Goal: Task Accomplishment & Management: Complete application form

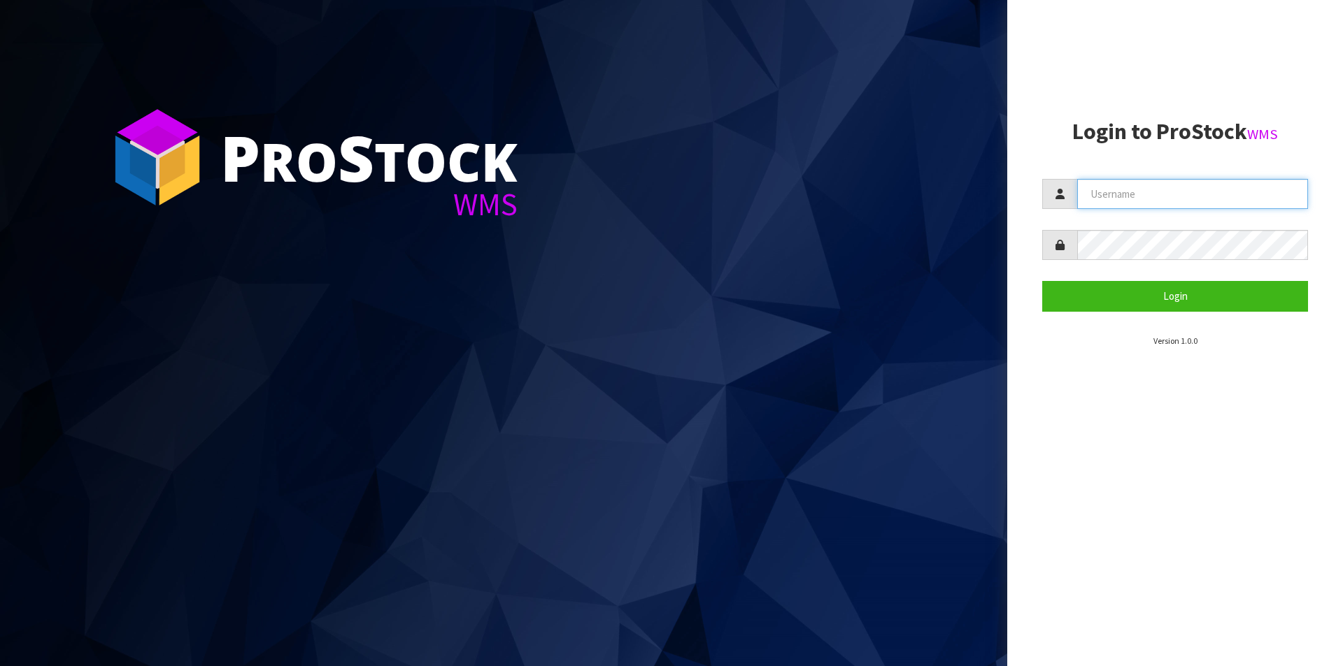
drag, startPoint x: 1173, startPoint y: 185, endPoint x: 1176, endPoint y: 209, distance: 24.0
click at [1173, 185] on input "text" at bounding box center [1192, 194] width 231 height 30
type input "Australianclutch"
click at [1042, 281] on button "Login" at bounding box center [1175, 296] width 266 height 30
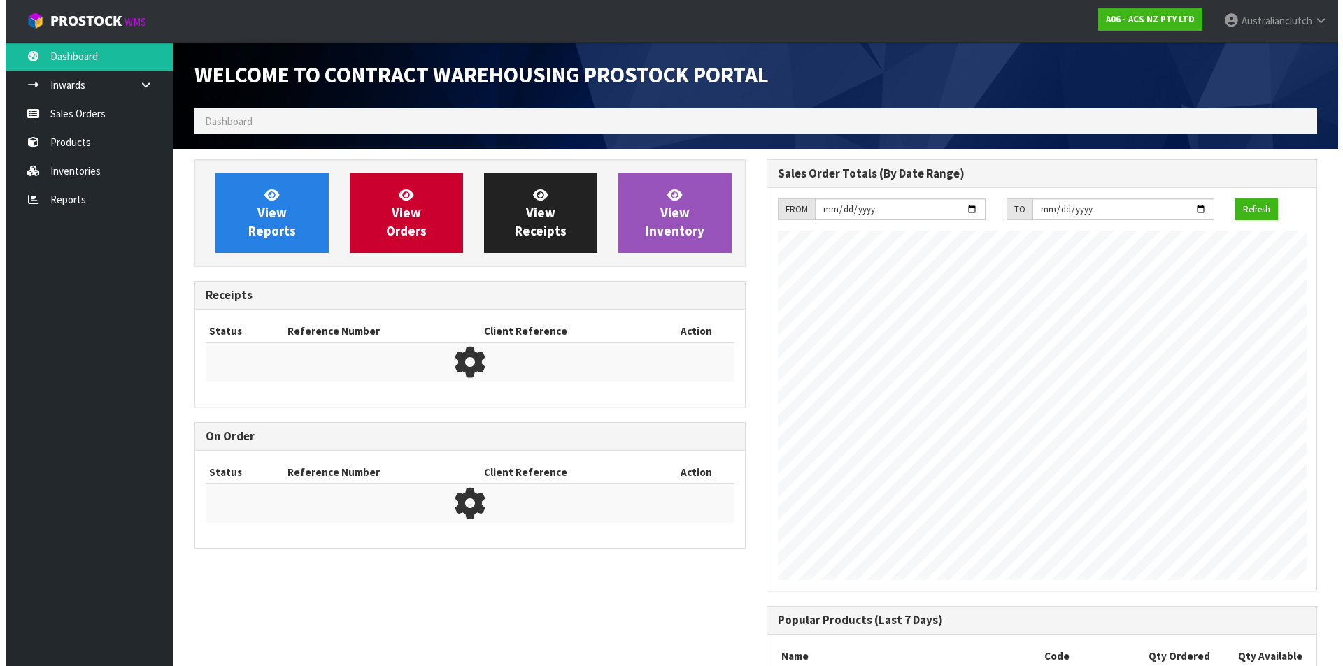
scroll to position [775, 571]
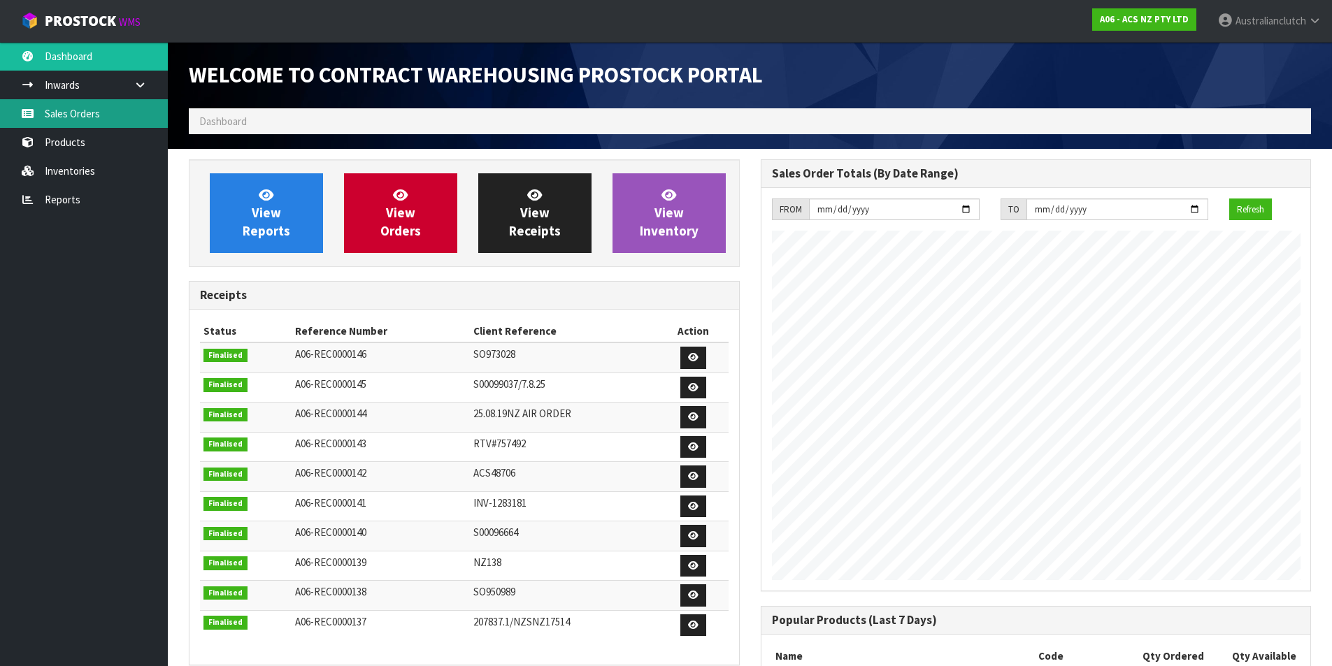
click at [56, 122] on link "Sales Orders" at bounding box center [84, 113] width 168 height 29
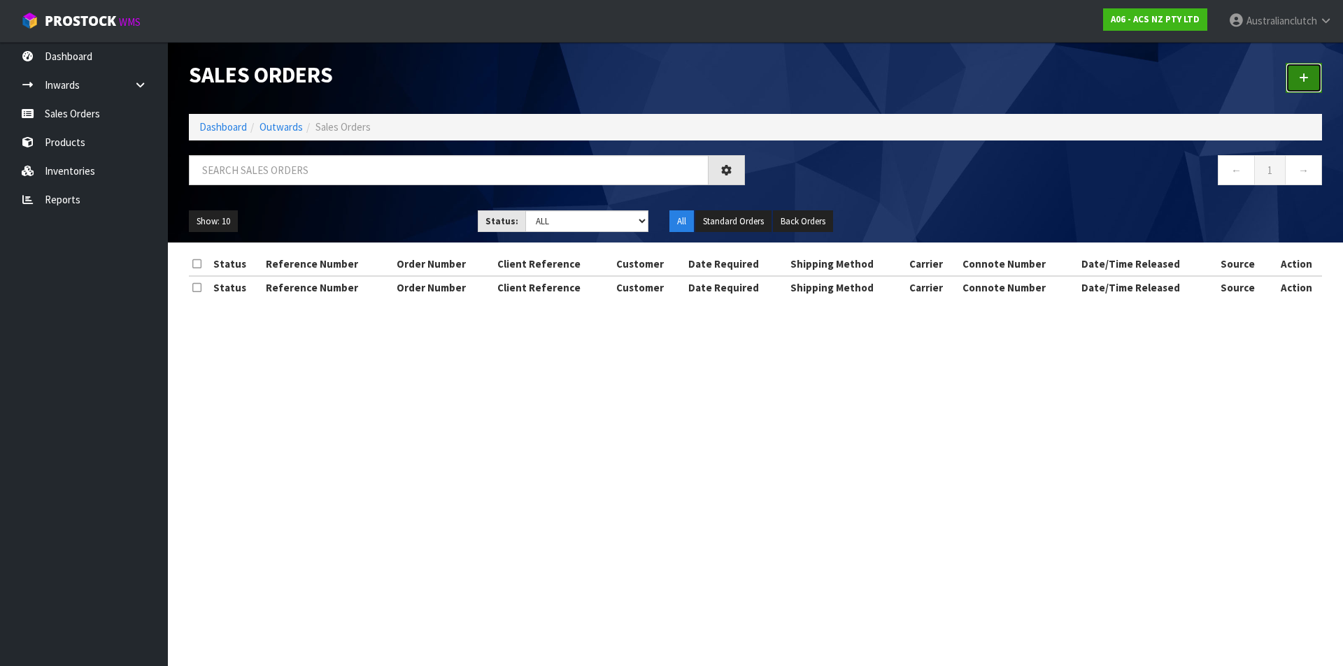
click at [1309, 75] on link at bounding box center [1303, 78] width 36 height 30
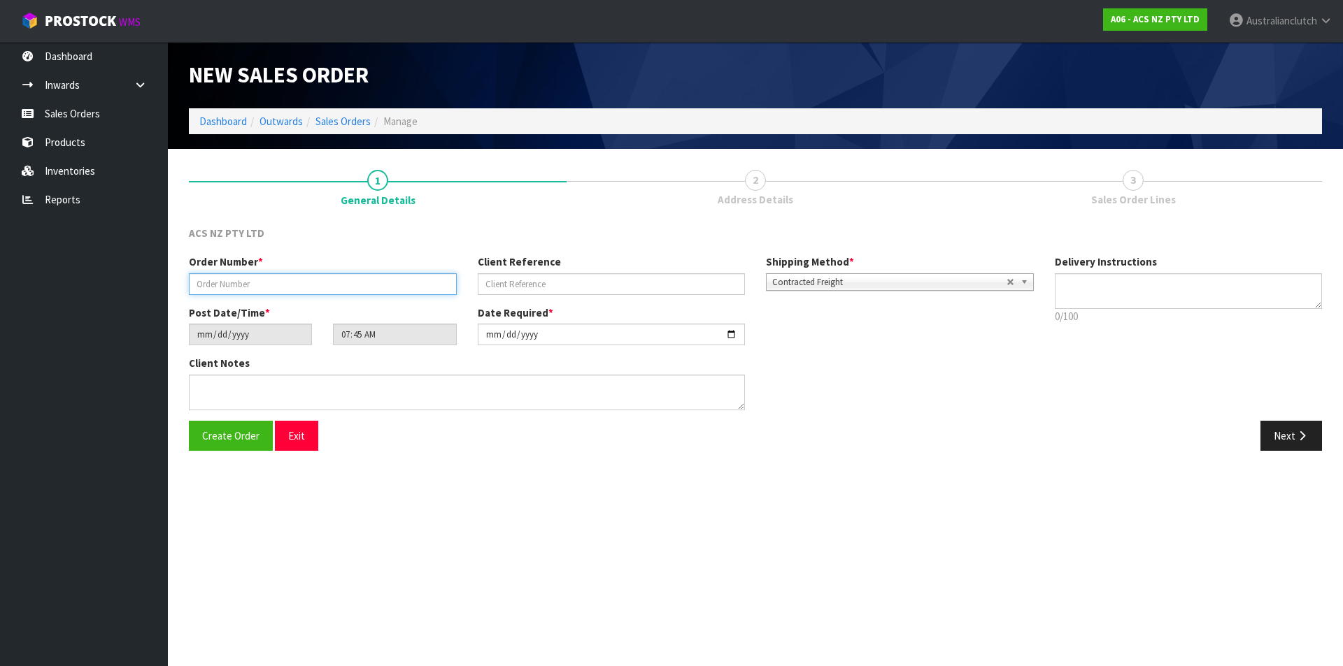
drag, startPoint x: 285, startPoint y: 287, endPoint x: 293, endPoint y: 294, distance: 10.9
click at [285, 287] on input "text" at bounding box center [323, 284] width 268 height 22
type input "208349.1"
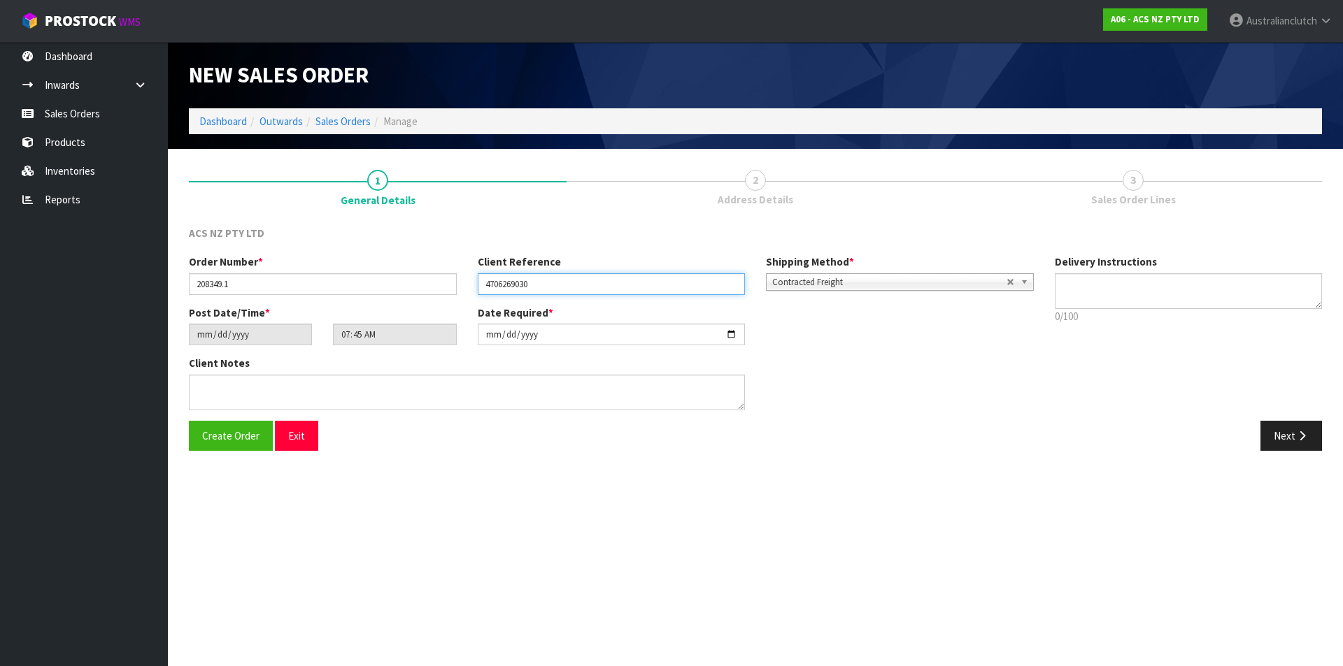
type input "4706269030"
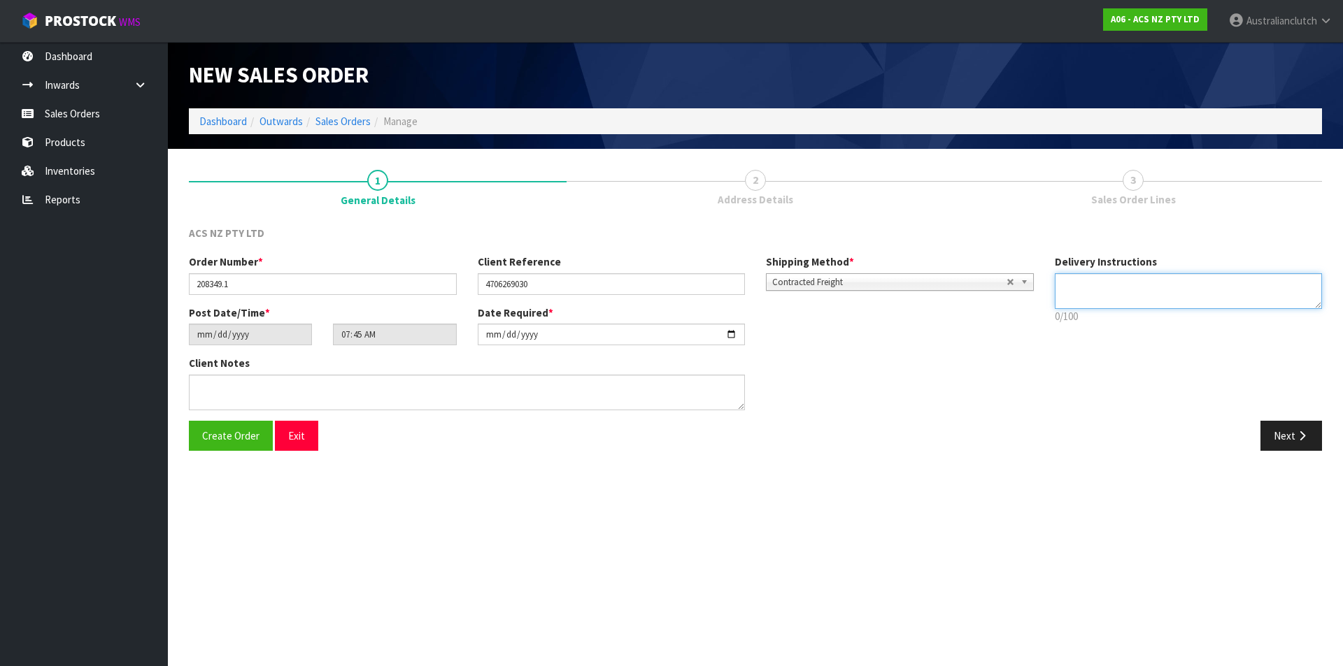
click at [1217, 306] on textarea at bounding box center [1188, 291] width 268 height 36
type textarea "NZC PLEASE"
click at [1291, 438] on button "Next" at bounding box center [1291, 436] width 62 height 30
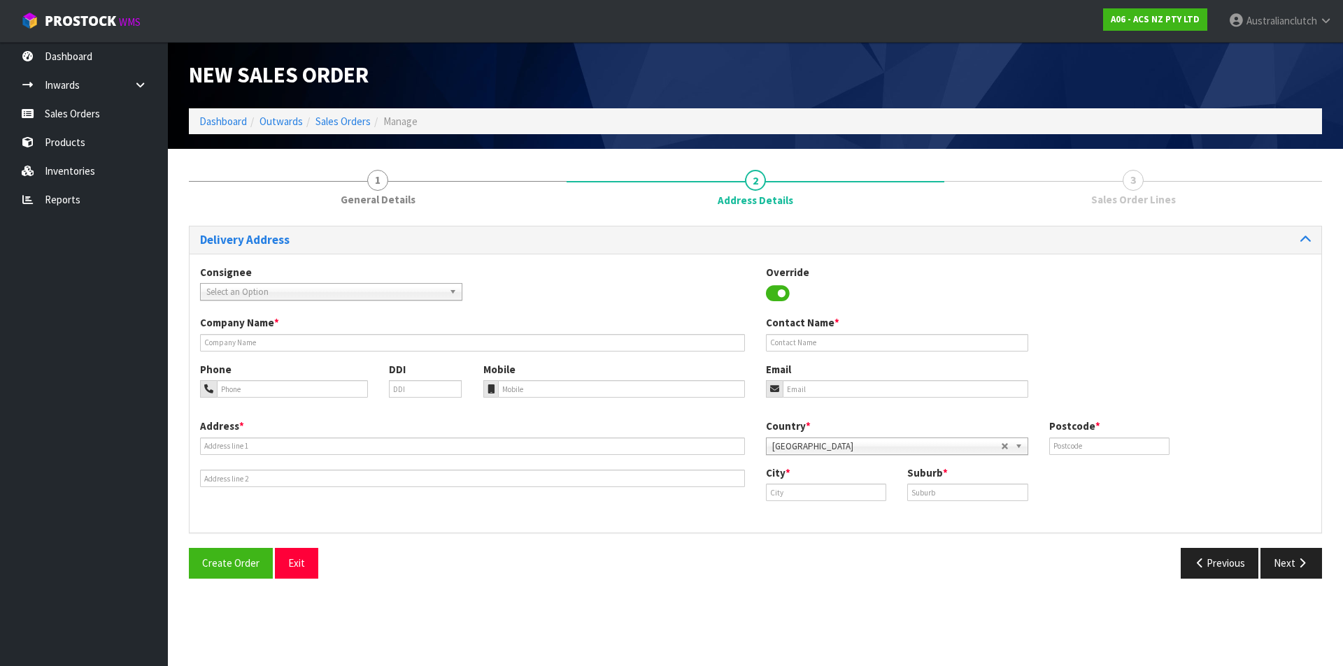
click at [278, 295] on span "Select an Option" at bounding box center [324, 292] width 237 height 17
type input "7008"
click at [269, 330] on li "7008 - SCA HASTINGS" at bounding box center [330, 331] width 255 height 17
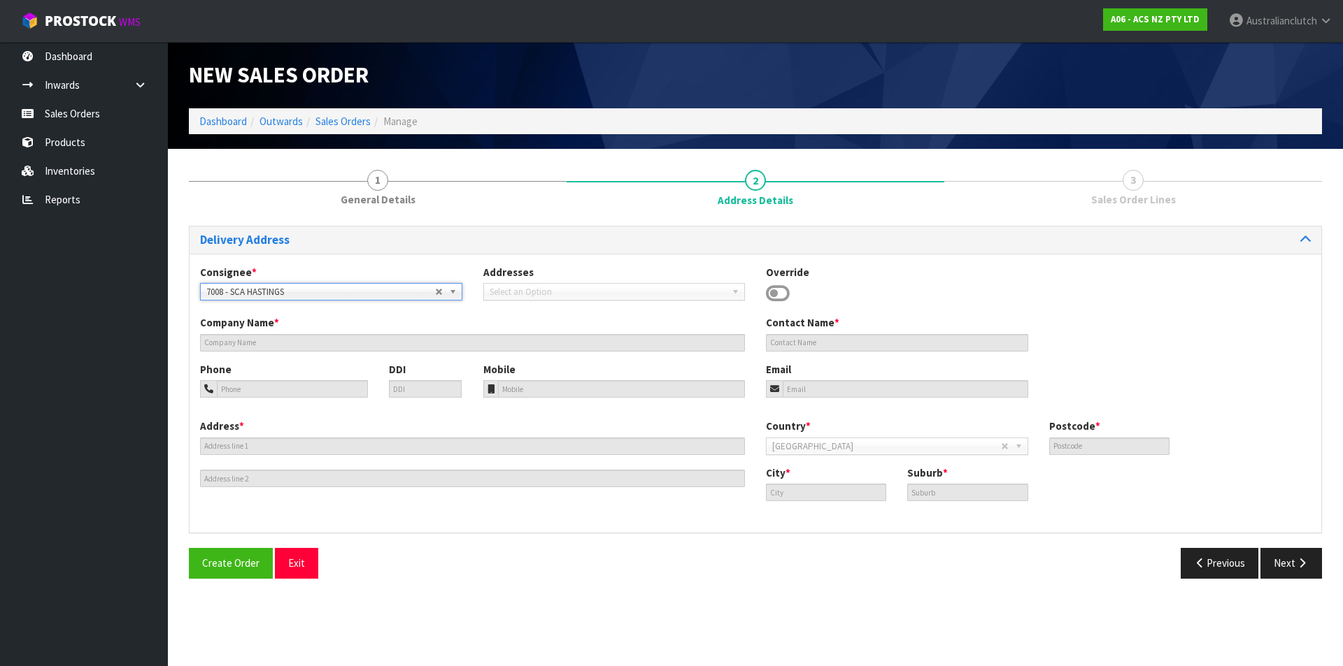
type input "SCA HASTINGS"
type input "06 870 4521"
type input "[EMAIL_ADDRESS][DOMAIN_NAME]"
type input "[GEOGRAPHIC_DATA]"
type input "4122"
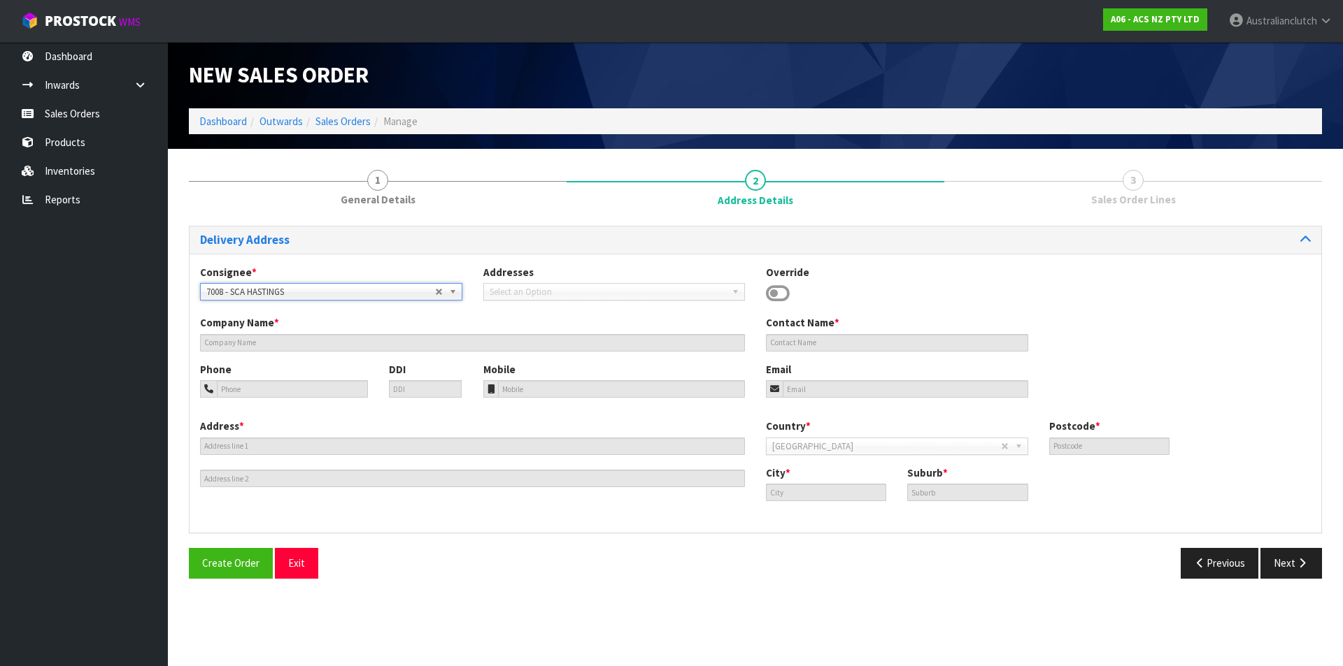
type input "Hastings"
type input "HASTINGS"
click at [1268, 562] on button "Next" at bounding box center [1291, 563] width 62 height 30
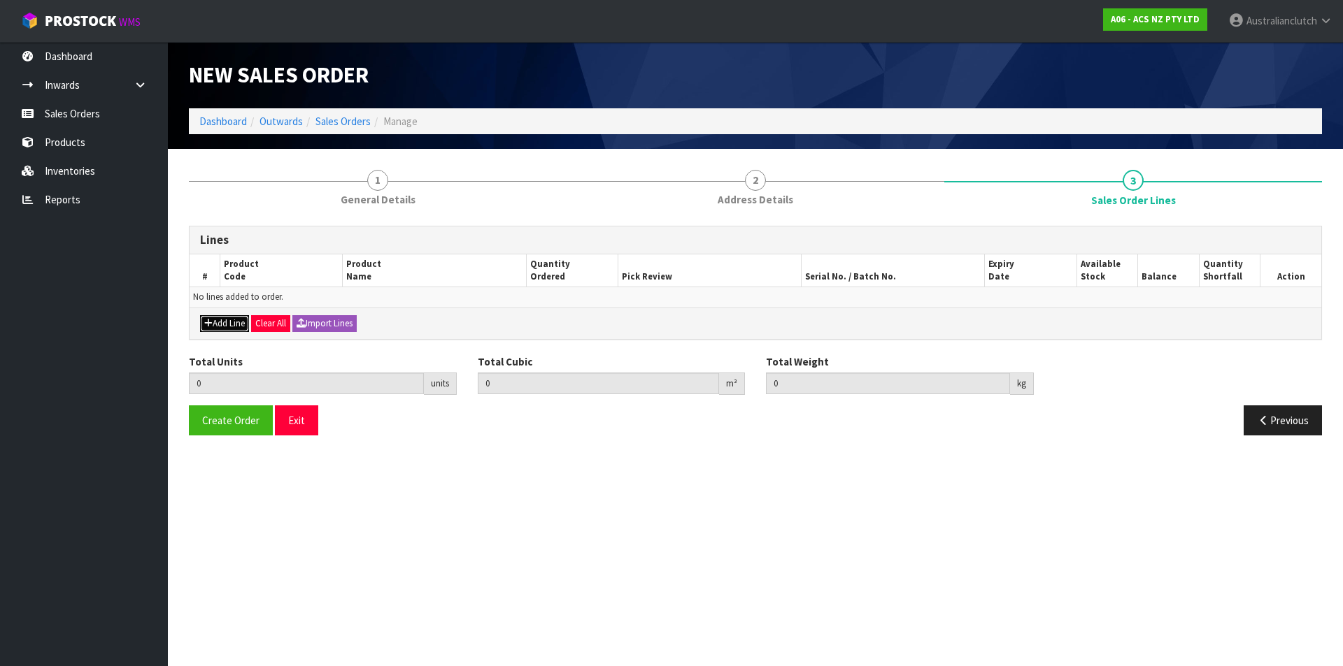
click at [217, 326] on button "Add Line" at bounding box center [224, 323] width 49 height 17
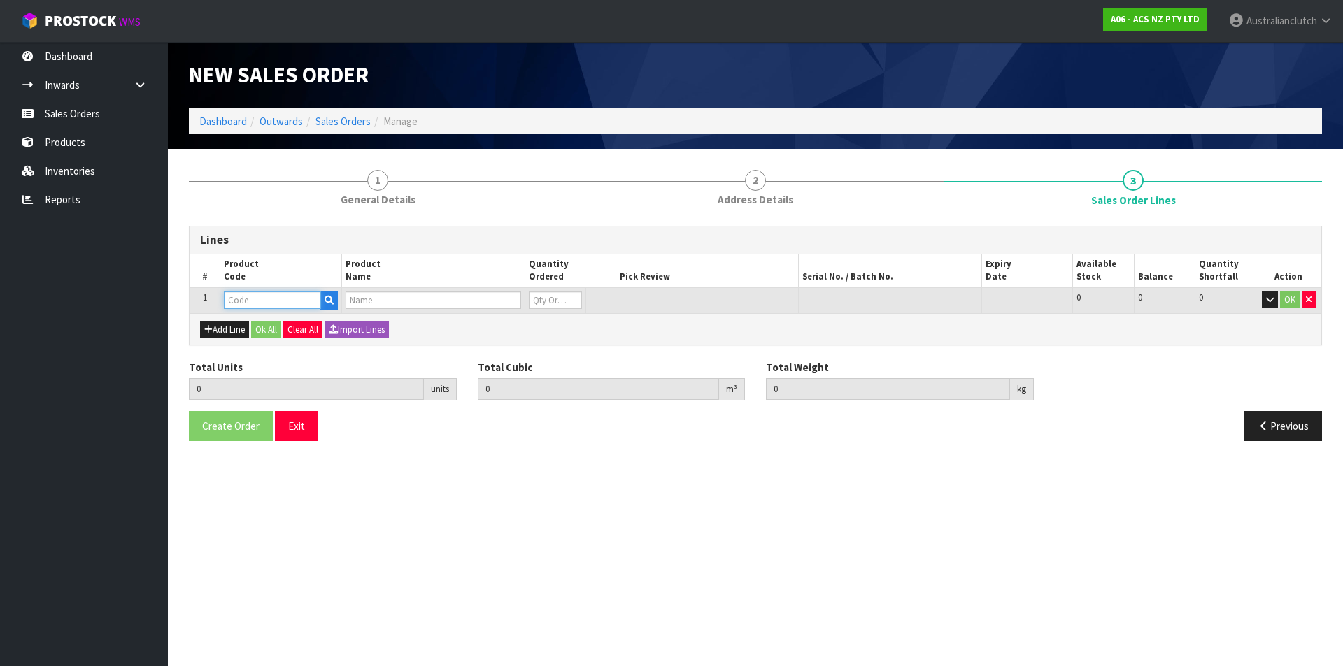
click at [264, 296] on input "text" at bounding box center [272, 300] width 97 height 17
type input "MCFD003"
type input "0.000000"
type input "0.000"
type input "CLUTCH M/CYL FORD 15.87MM (5/8")"
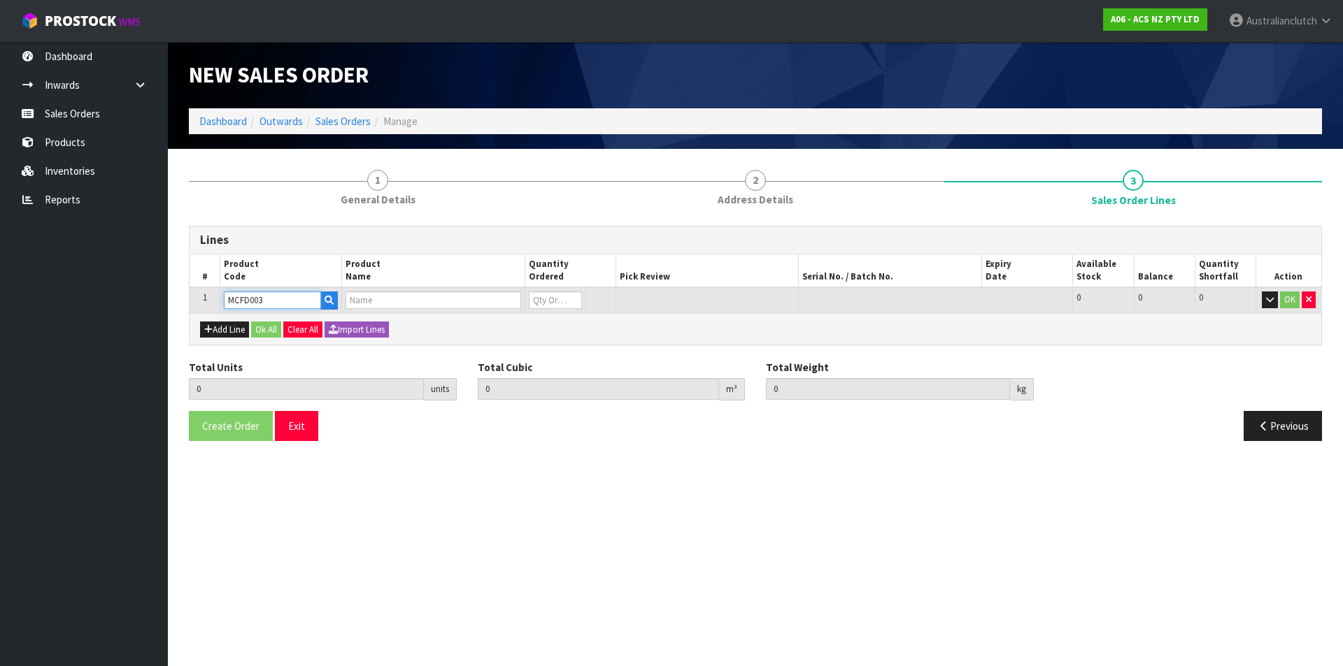
type input "0"
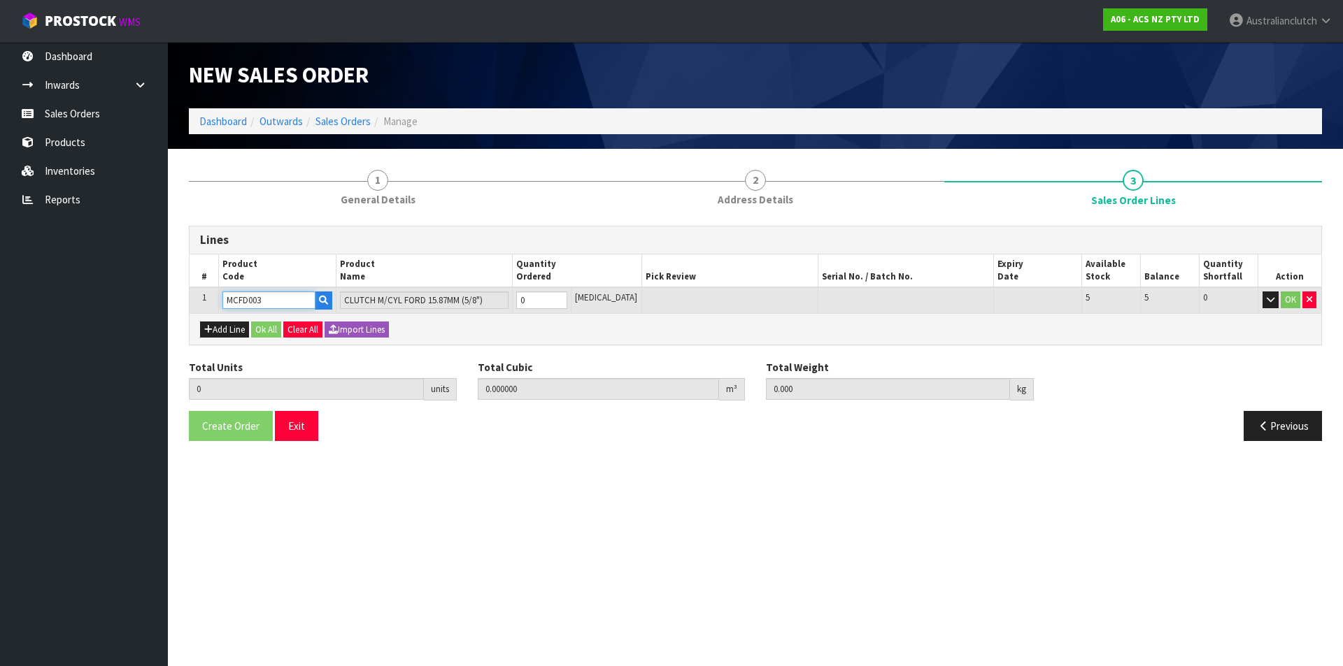
type input "MCFD003"
type input "1"
type input "0.002981"
type input "0.9"
type input "1"
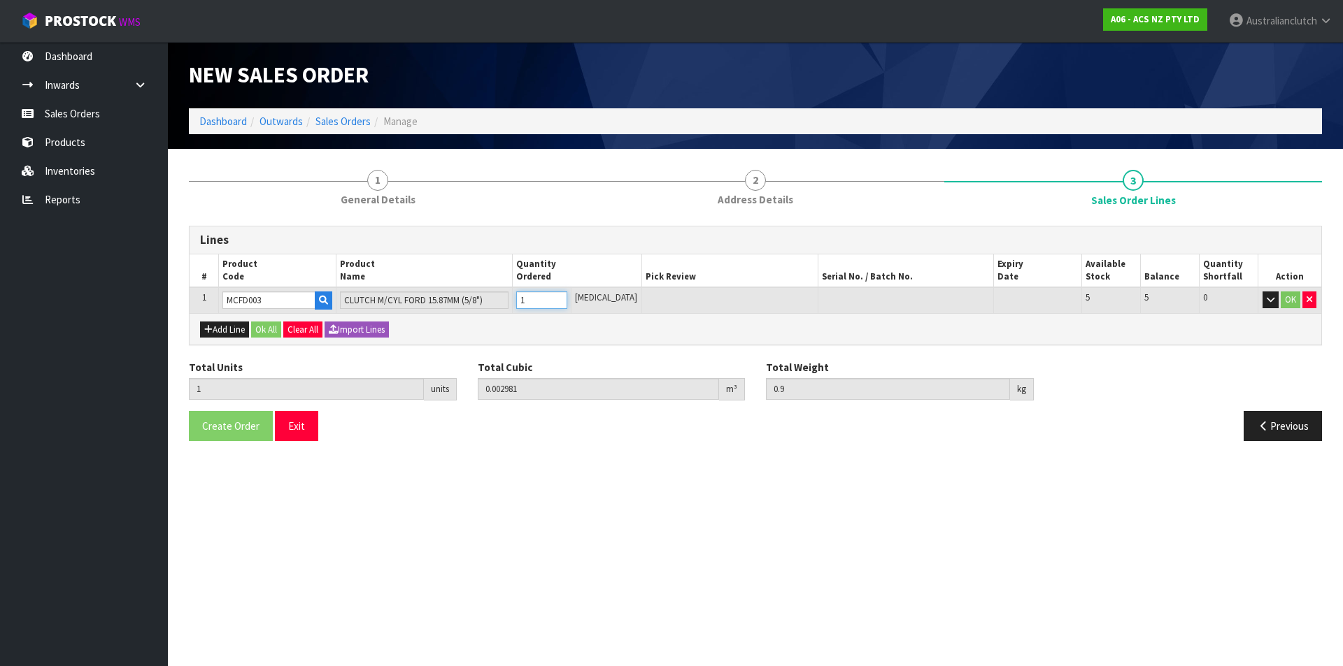
click at [567, 296] on input "1" at bounding box center [541, 300] width 51 height 17
drag, startPoint x: 1287, startPoint y: 302, endPoint x: 345, endPoint y: 519, distance: 967.2
click at [1287, 302] on button "OK" at bounding box center [1290, 300] width 20 height 17
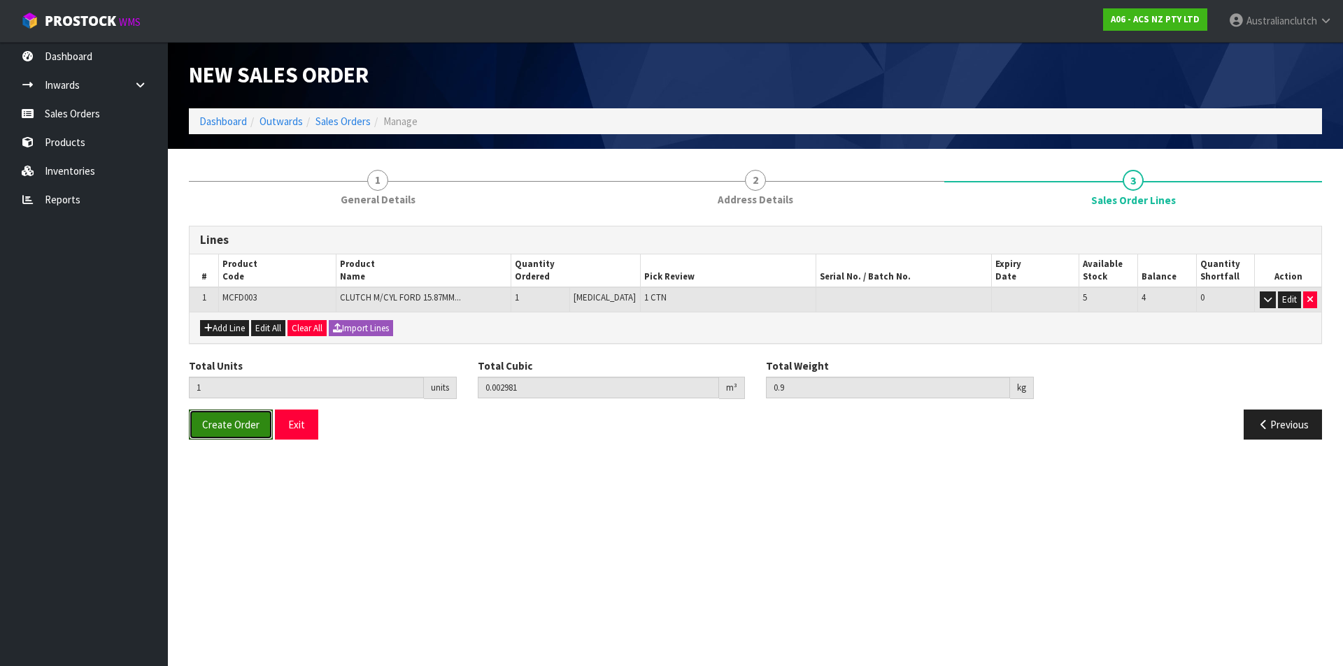
click at [242, 425] on span "Create Order" at bounding box center [230, 424] width 57 height 13
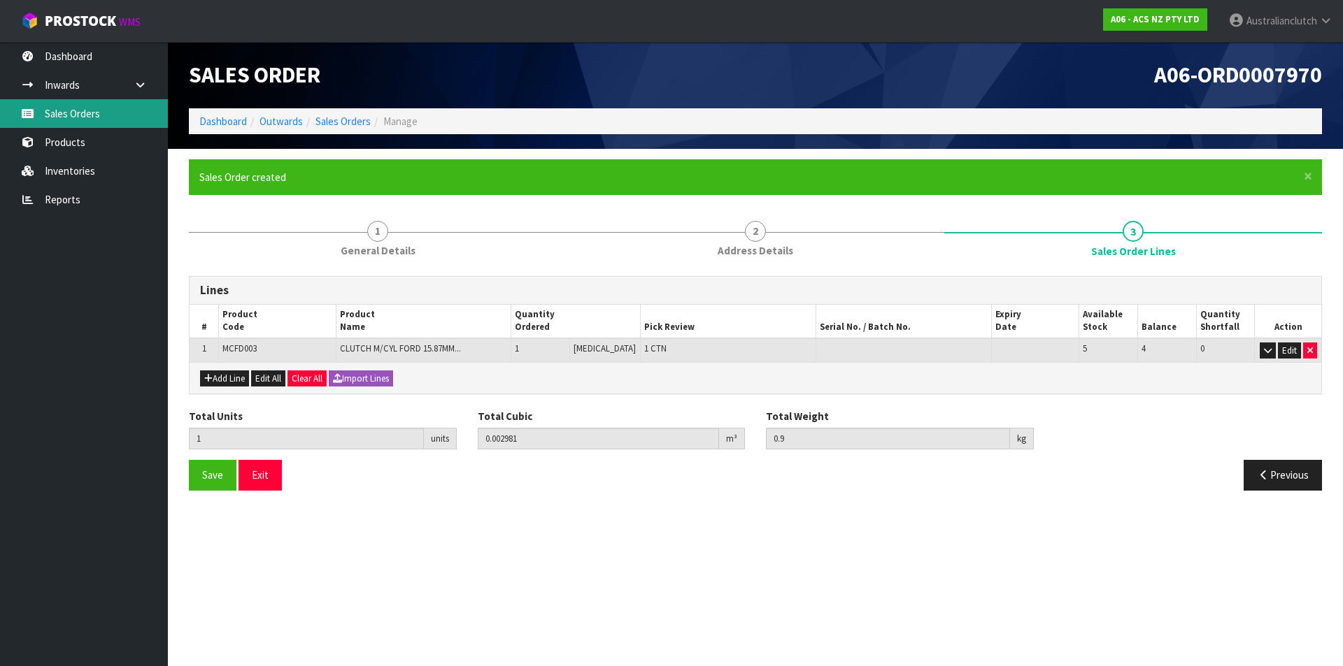
click at [91, 126] on link "Sales Orders" at bounding box center [84, 113] width 168 height 29
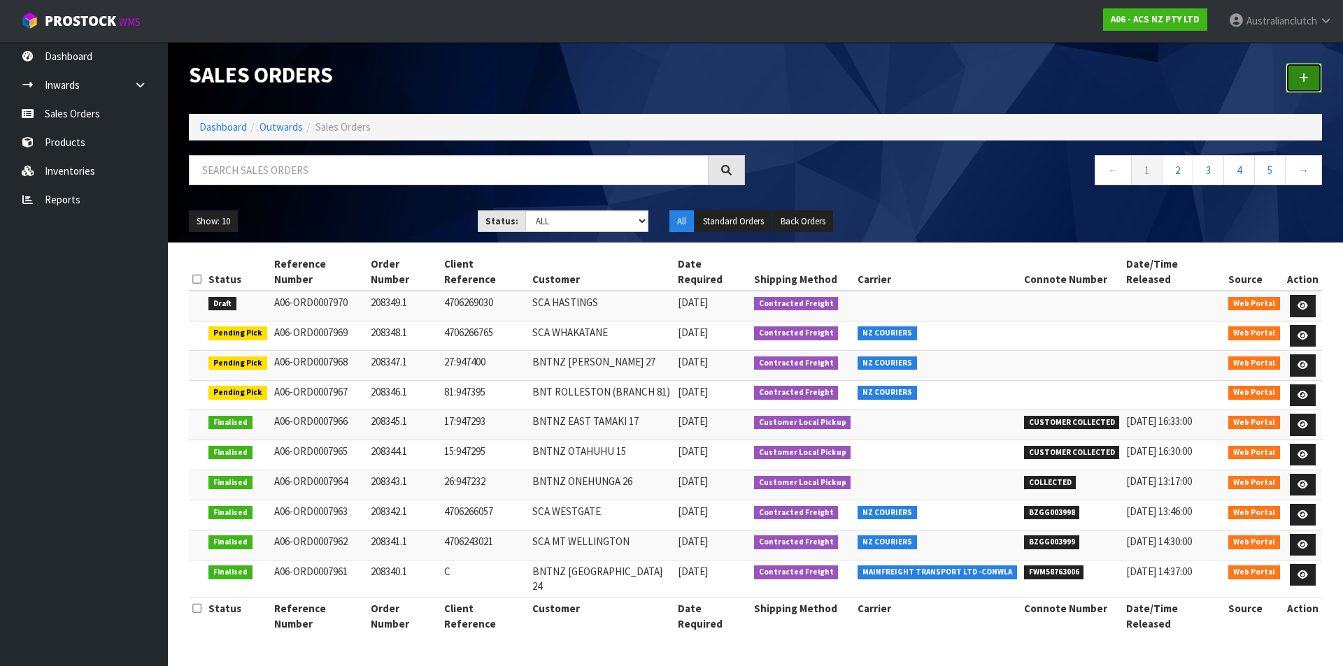
click at [1301, 75] on icon at bounding box center [1303, 78] width 10 height 10
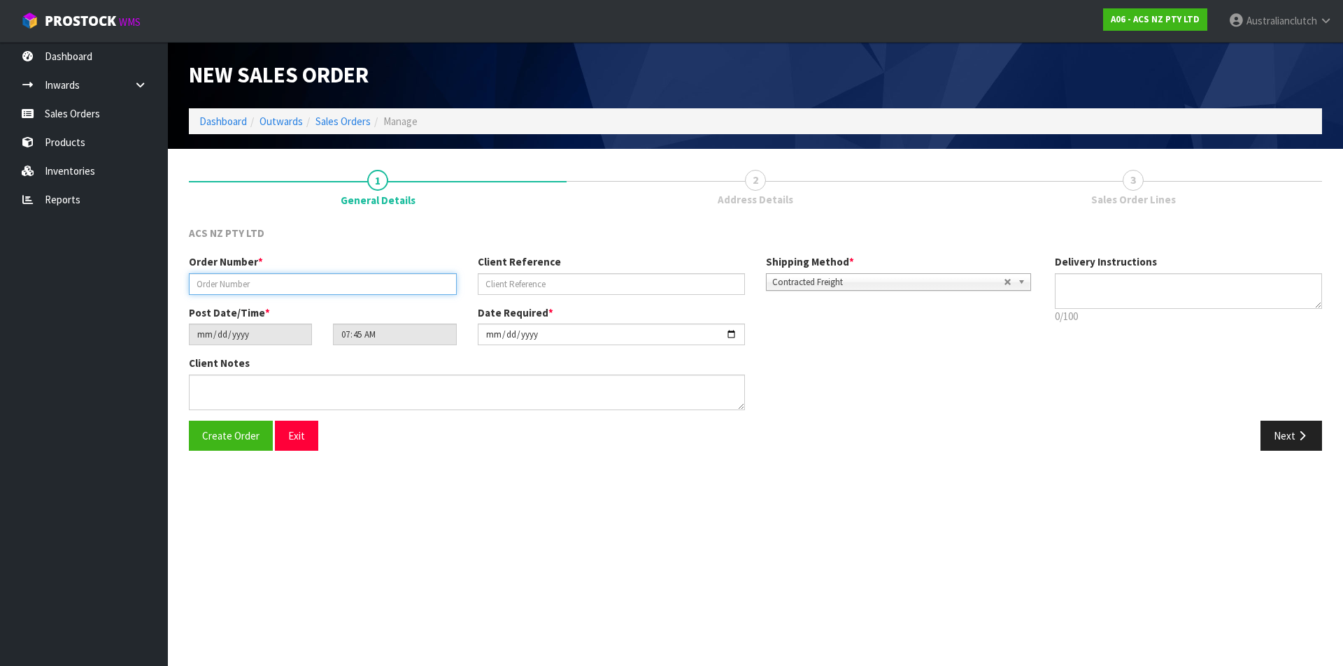
click at [269, 283] on input "text" at bounding box center [323, 284] width 268 height 22
drag, startPoint x: 355, startPoint y: 288, endPoint x: -219, endPoint y: 221, distance: 578.0
click at [0, 221] on html "Toggle navigation ProStock WMS A06 - ACS NZ PTY LTD Australianclutch Logout Das…" at bounding box center [671, 333] width 1343 height 666
type input "208350.1"
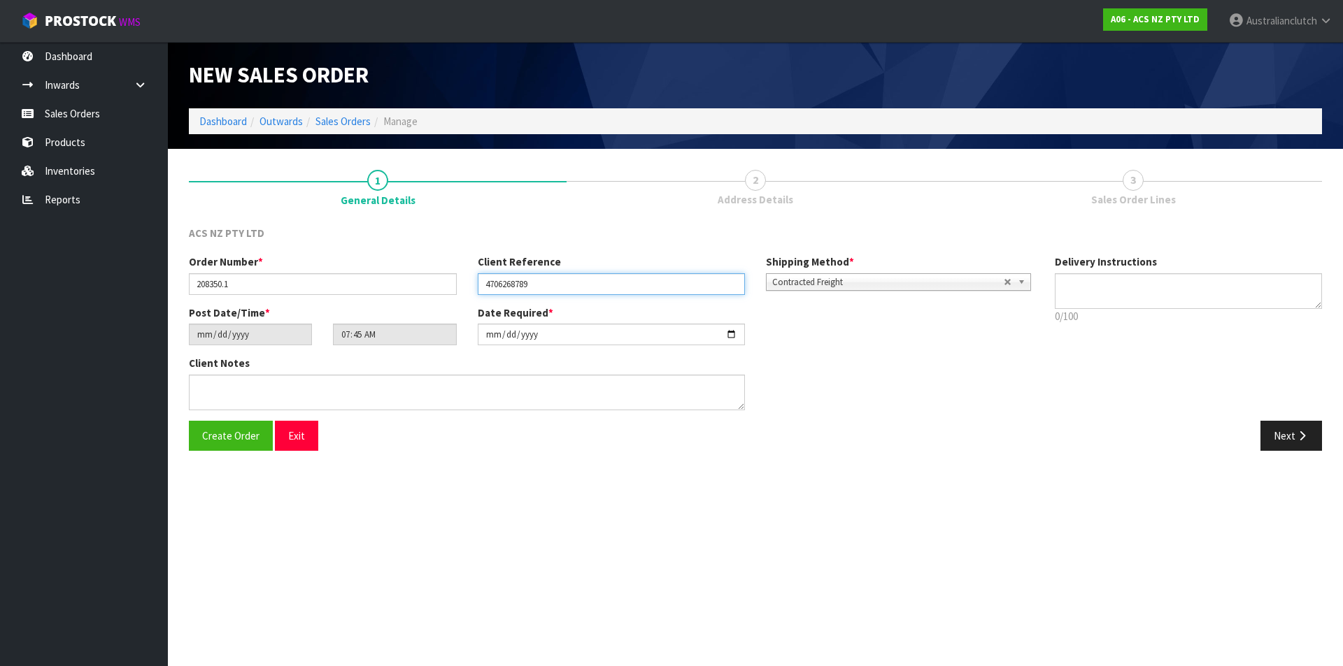
type input "4706268789"
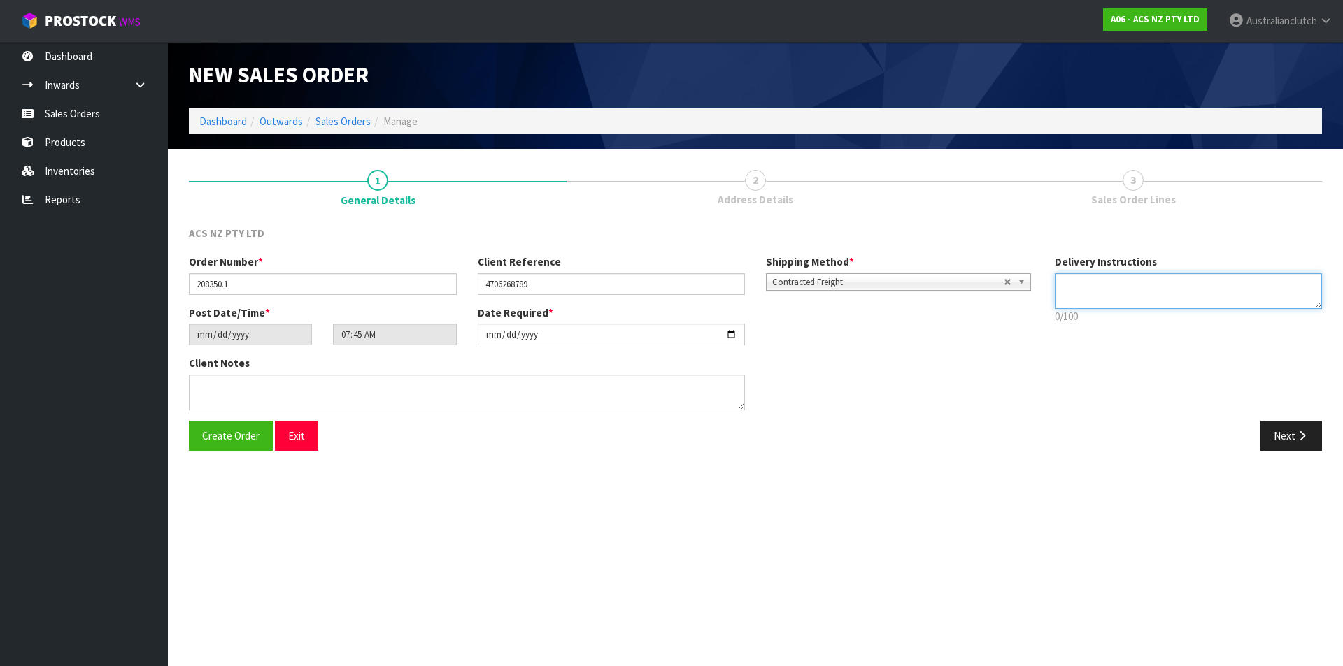
click at [1256, 285] on textarea at bounding box center [1188, 291] width 268 height 36
type textarea "NZC PLEASE"
click at [1266, 422] on button "Next" at bounding box center [1291, 436] width 62 height 30
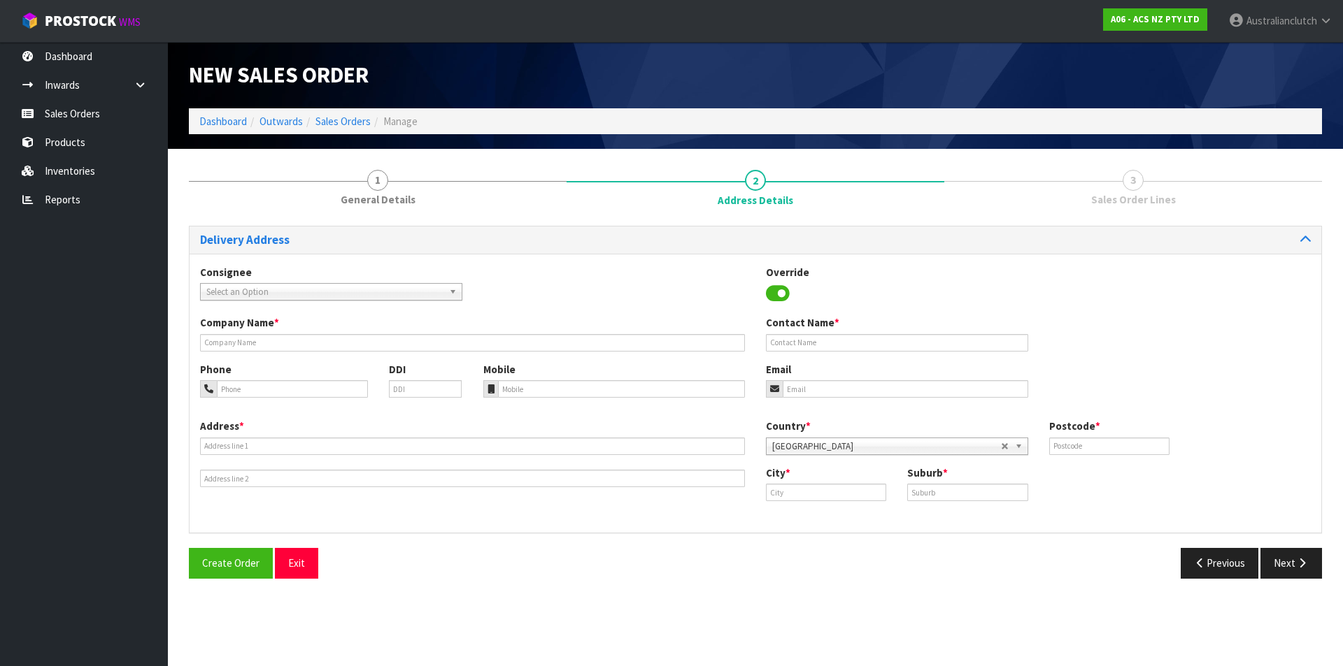
click at [320, 292] on span "Select an Option" at bounding box center [324, 292] width 237 height 17
type input "7025"
drag, startPoint x: 287, startPoint y: 337, endPoint x: 1314, endPoint y: 292, distance: 1028.2
click at [287, 336] on li "7025 - SCA KELSTON" at bounding box center [330, 331] width 255 height 17
type input "SCA KELSTON"
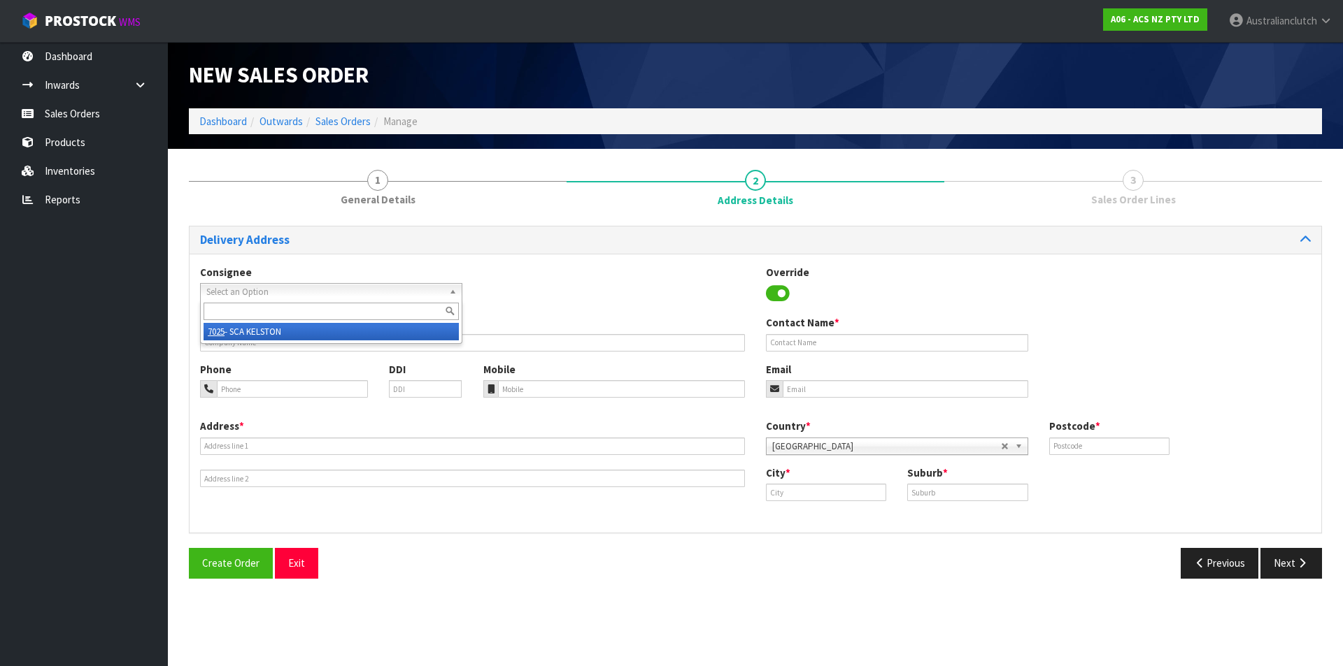
type input "09 8132091"
type input "[PERSON_NAME][EMAIL_ADDRESS][DOMAIN_NAME]"
type input "[STREET_ADDRESS]"
type input "0602"
type input "[GEOGRAPHIC_DATA]"
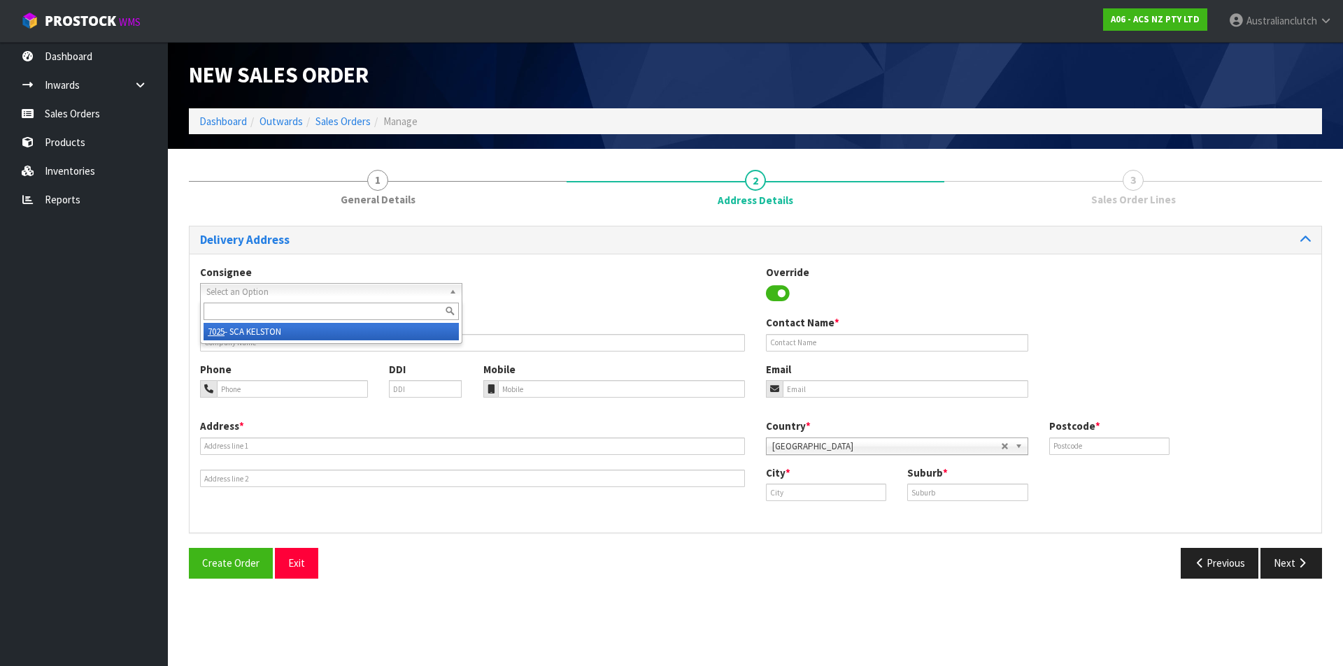
type input "KELSTON"
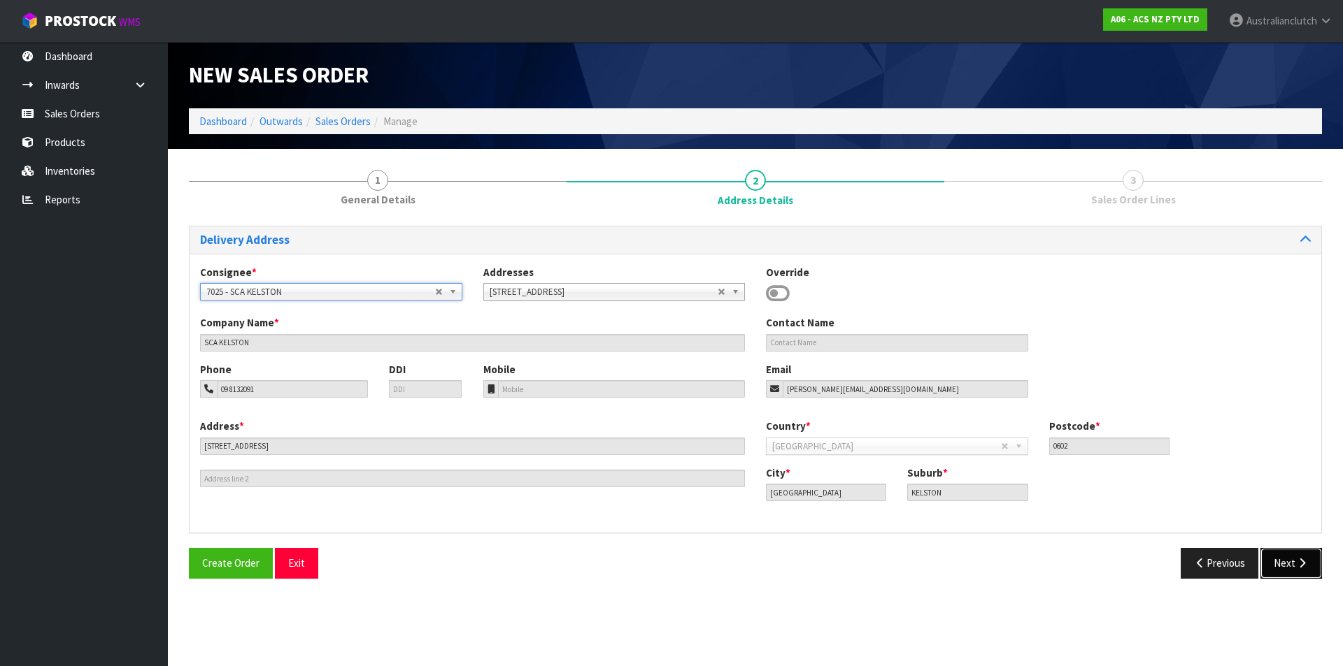
drag, startPoint x: 1297, startPoint y: 571, endPoint x: 1011, endPoint y: 452, distance: 309.7
click at [1297, 571] on button "Next" at bounding box center [1291, 563] width 62 height 30
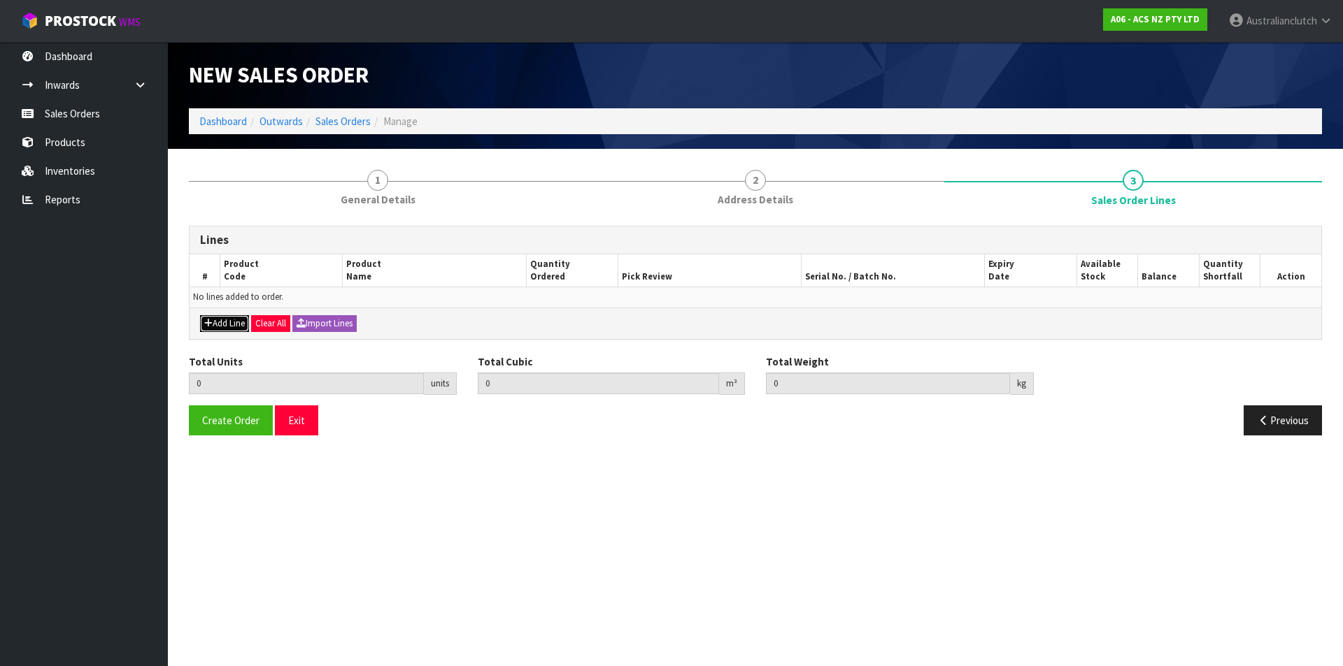
click at [222, 324] on button "Add Line" at bounding box center [224, 323] width 49 height 17
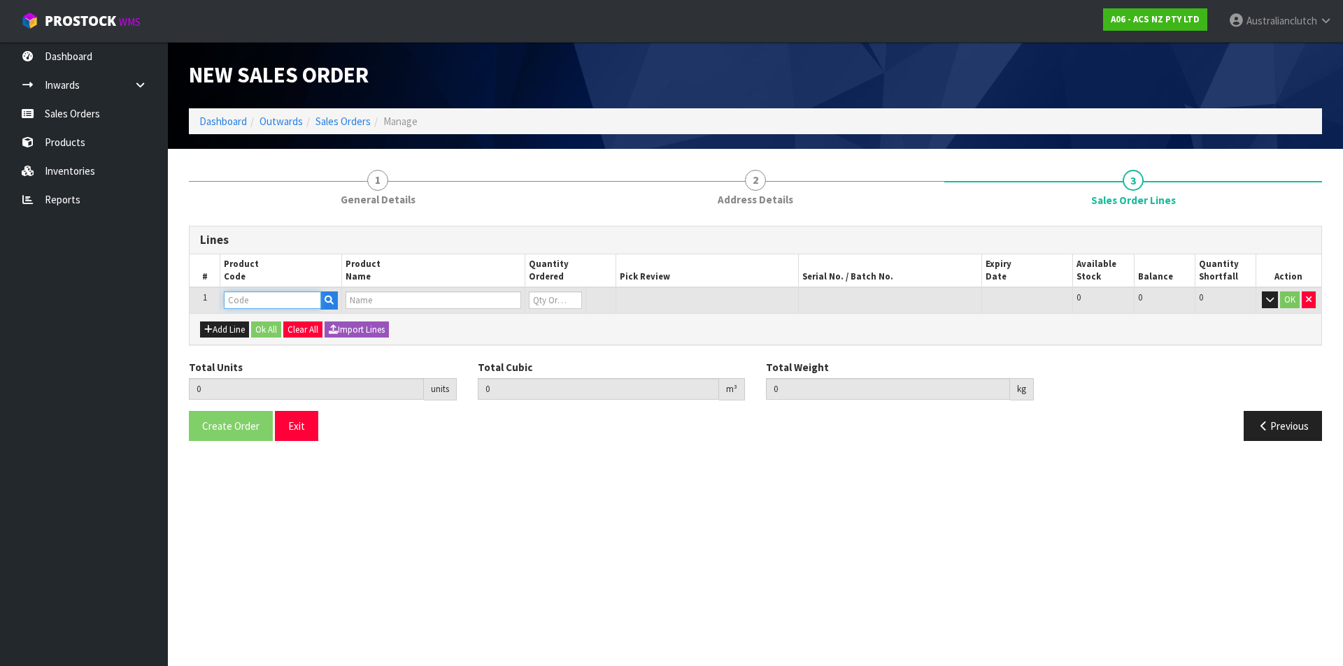
click at [235, 302] on input "text" at bounding box center [272, 300] width 97 height 17
type input "MCMI002"
type input "0.000000"
type input "0.000"
type input "CLUTCH M/CYL MITSUBISHI 15.87MM (5/8")"
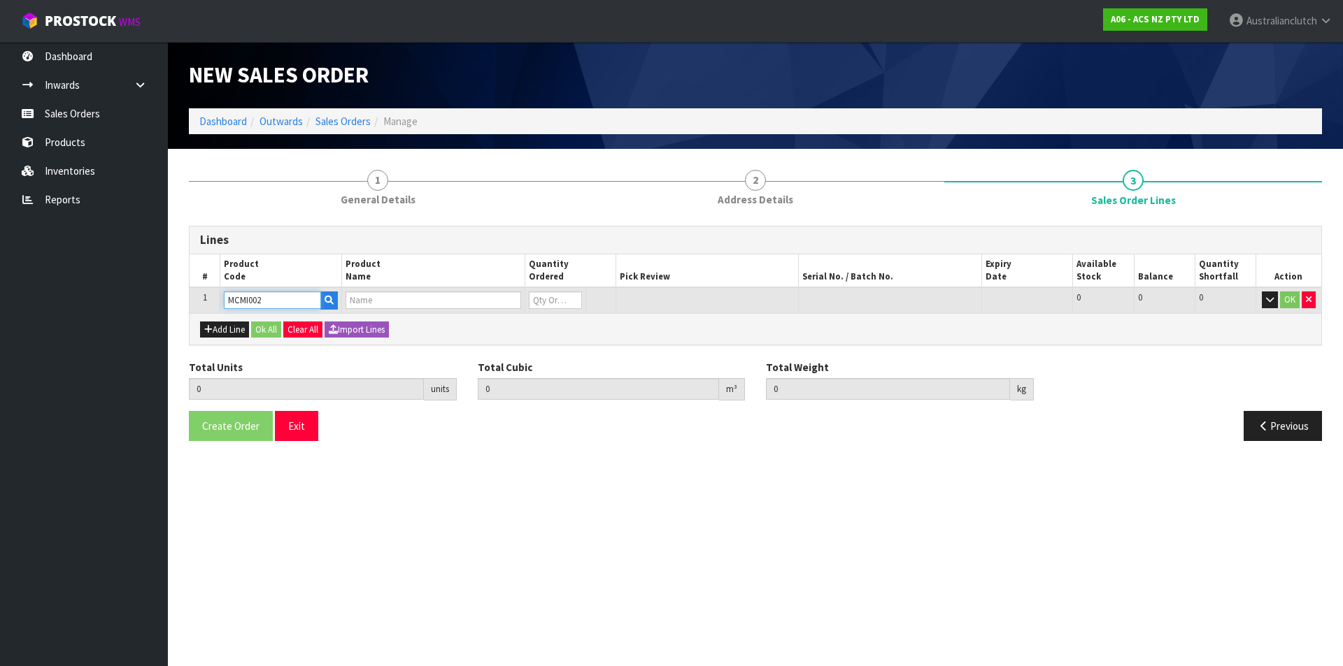
type input "0"
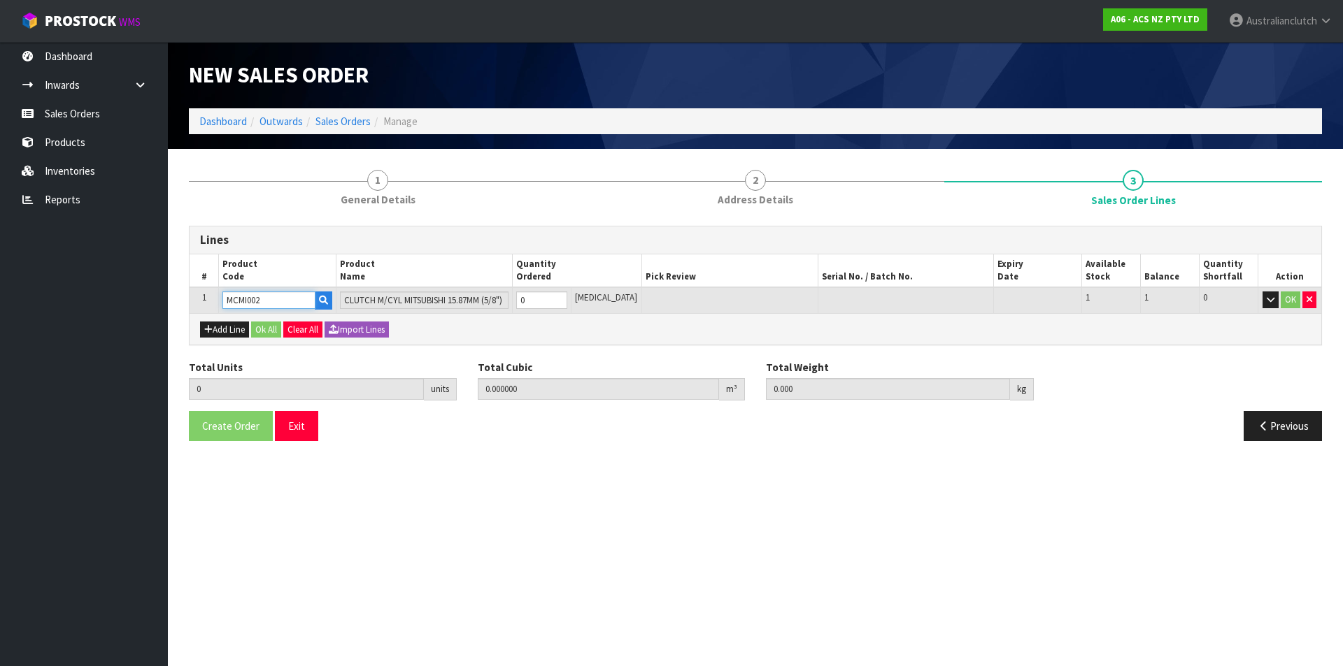
type input "MCMI002"
type input "1"
type input "0.002981"
type input "0.6"
type input "1"
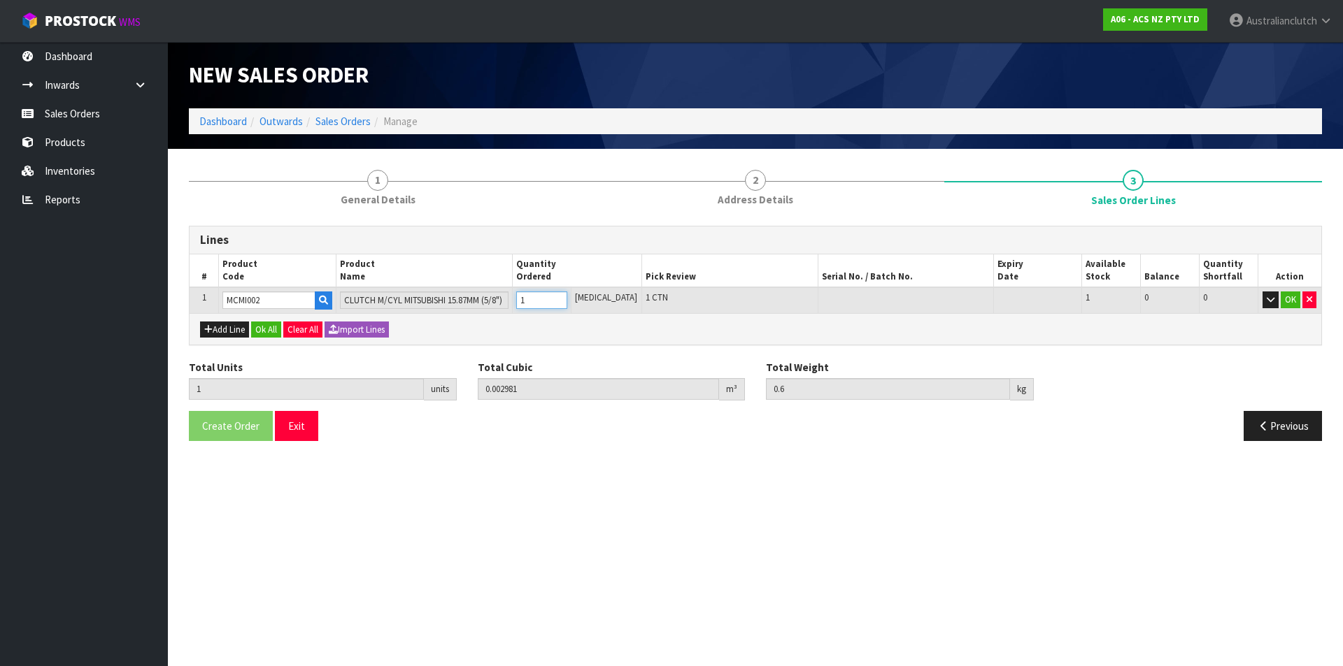
click at [567, 296] on input "1" at bounding box center [541, 300] width 51 height 17
drag, startPoint x: 1296, startPoint y: 294, endPoint x: 672, endPoint y: 285, distance: 624.5
click at [1296, 293] on button "OK" at bounding box center [1290, 300] width 20 height 17
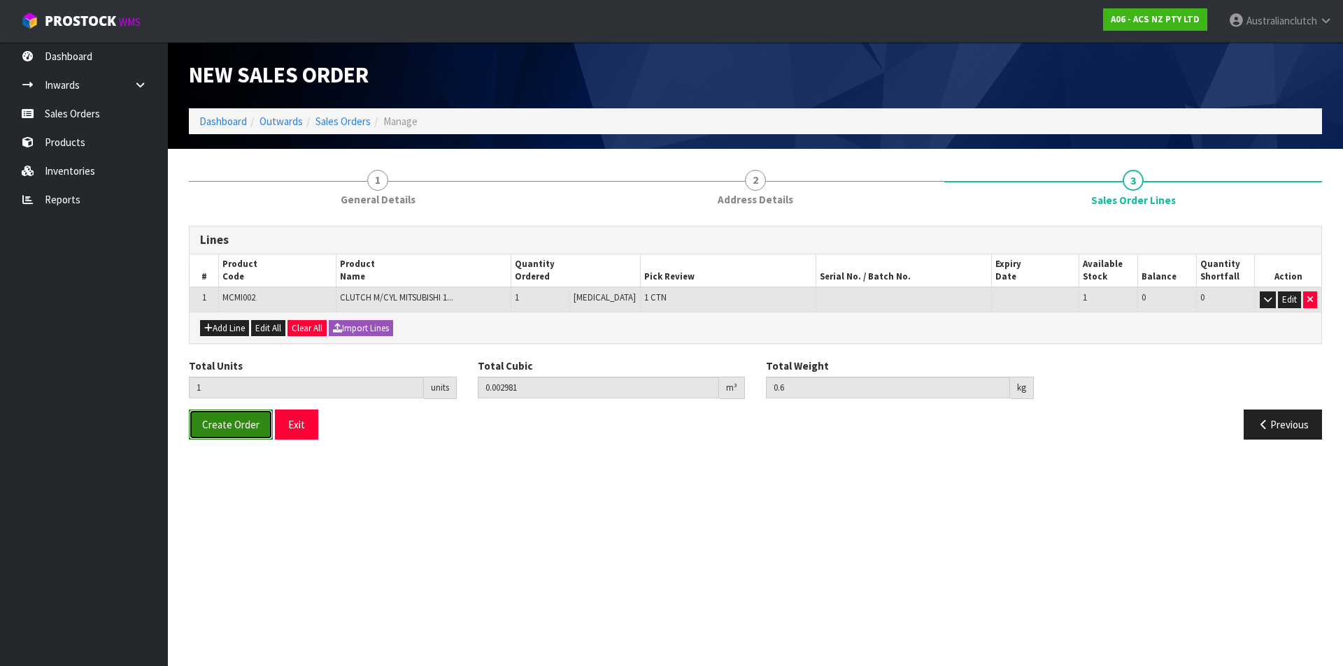
click at [267, 423] on button "Create Order" at bounding box center [231, 425] width 84 height 30
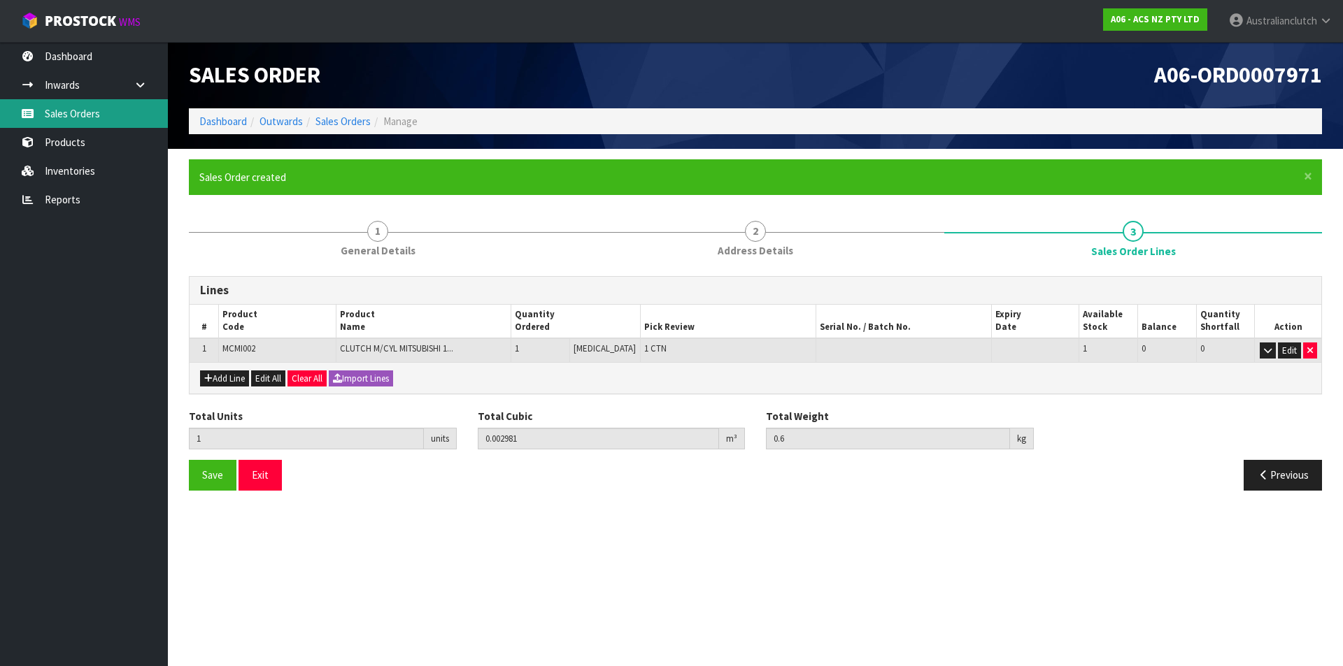
click at [97, 117] on link "Sales Orders" at bounding box center [84, 113] width 168 height 29
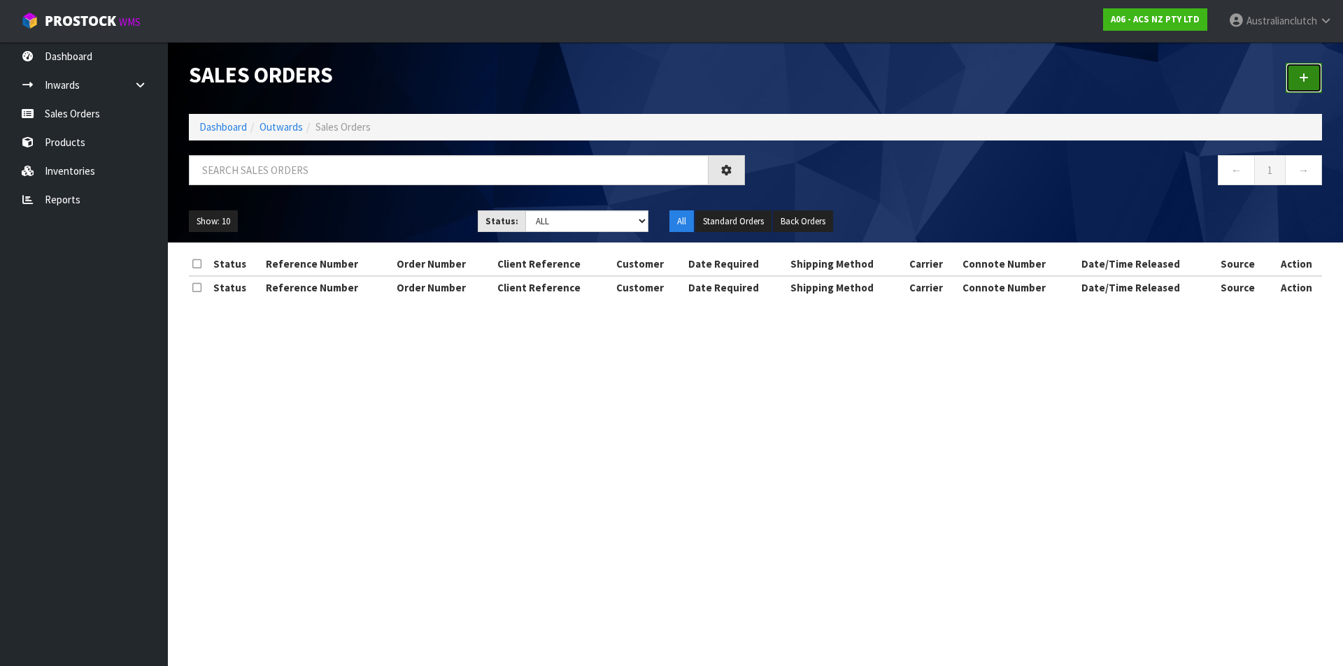
click at [1292, 74] on link at bounding box center [1303, 78] width 36 height 30
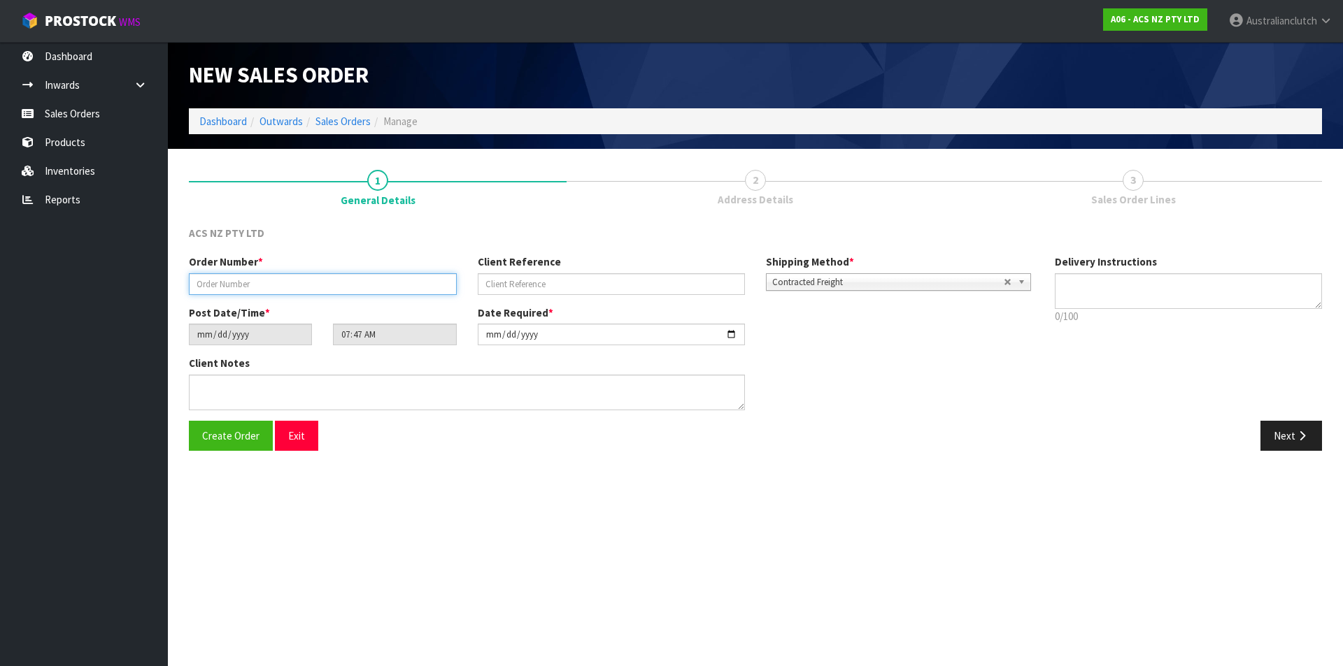
drag, startPoint x: 361, startPoint y: 289, endPoint x: 446, endPoint y: 316, distance: 89.3
click at [362, 289] on input "text" at bounding box center [323, 284] width 268 height 22
type input "208351.1"
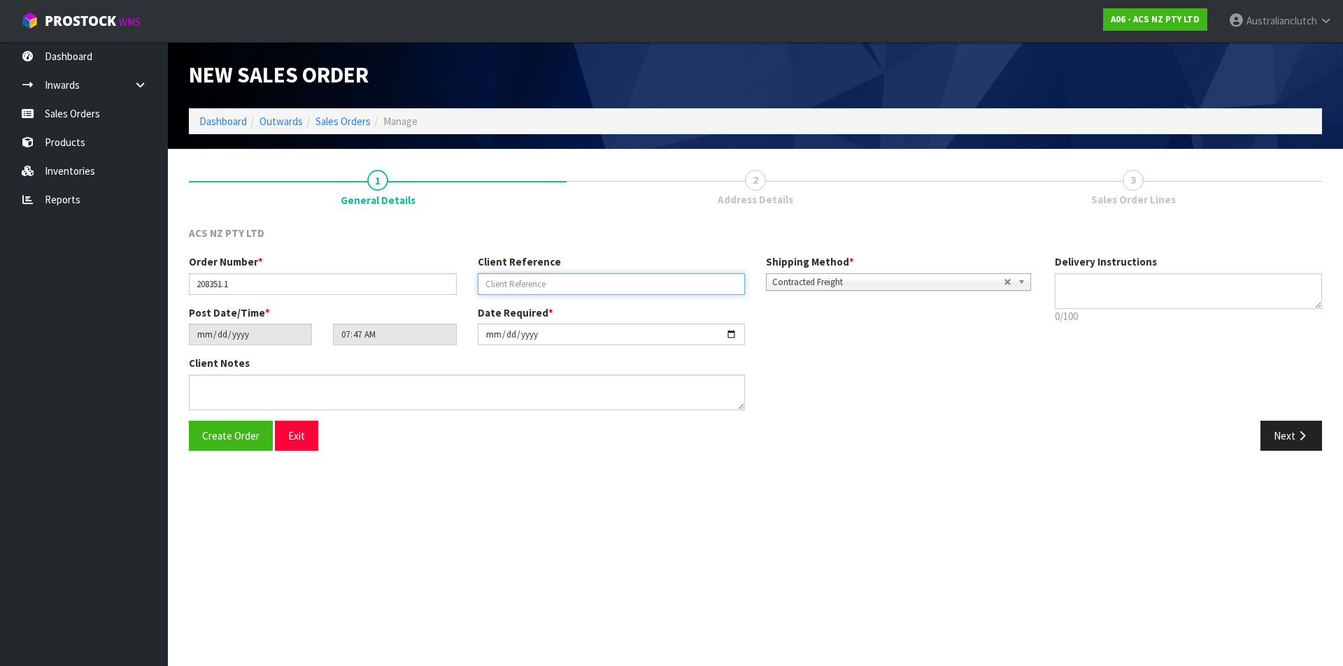
click at [661, 283] on input "text" at bounding box center [612, 284] width 268 height 22
type input "470626594"
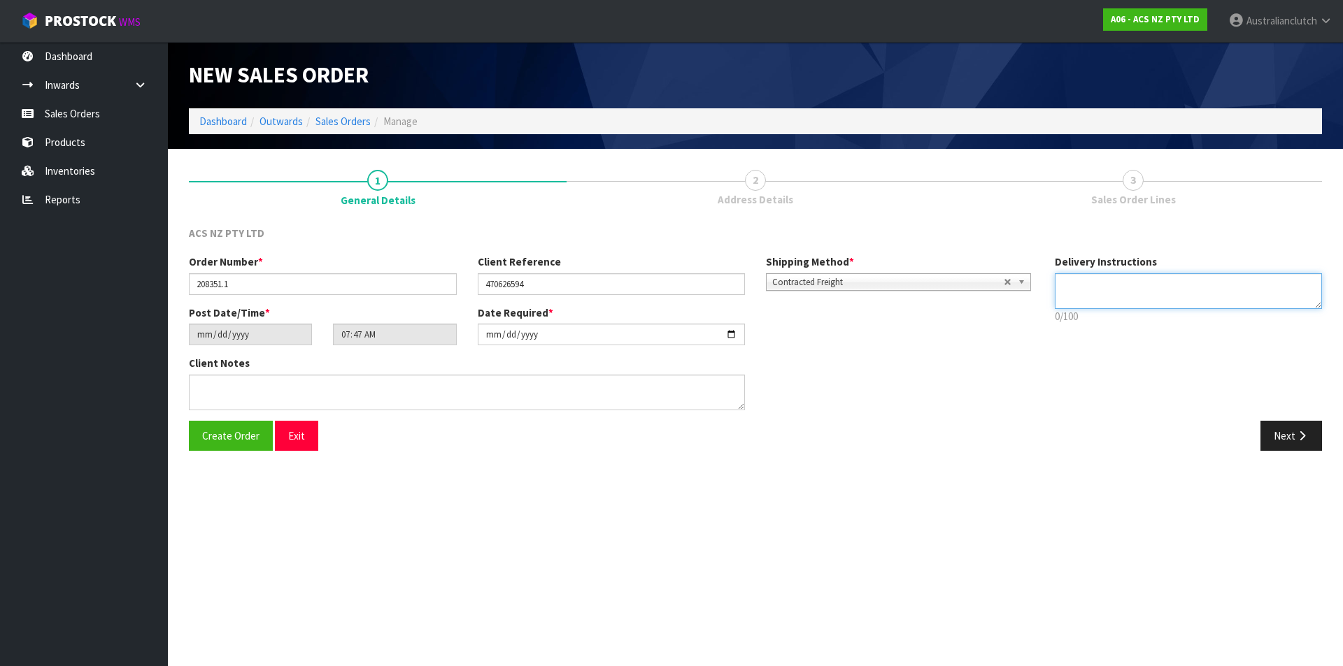
click at [1166, 284] on textarea at bounding box center [1188, 291] width 268 height 36
type textarea "NZC PLEASE"
click at [1282, 437] on button "Next" at bounding box center [1291, 436] width 62 height 30
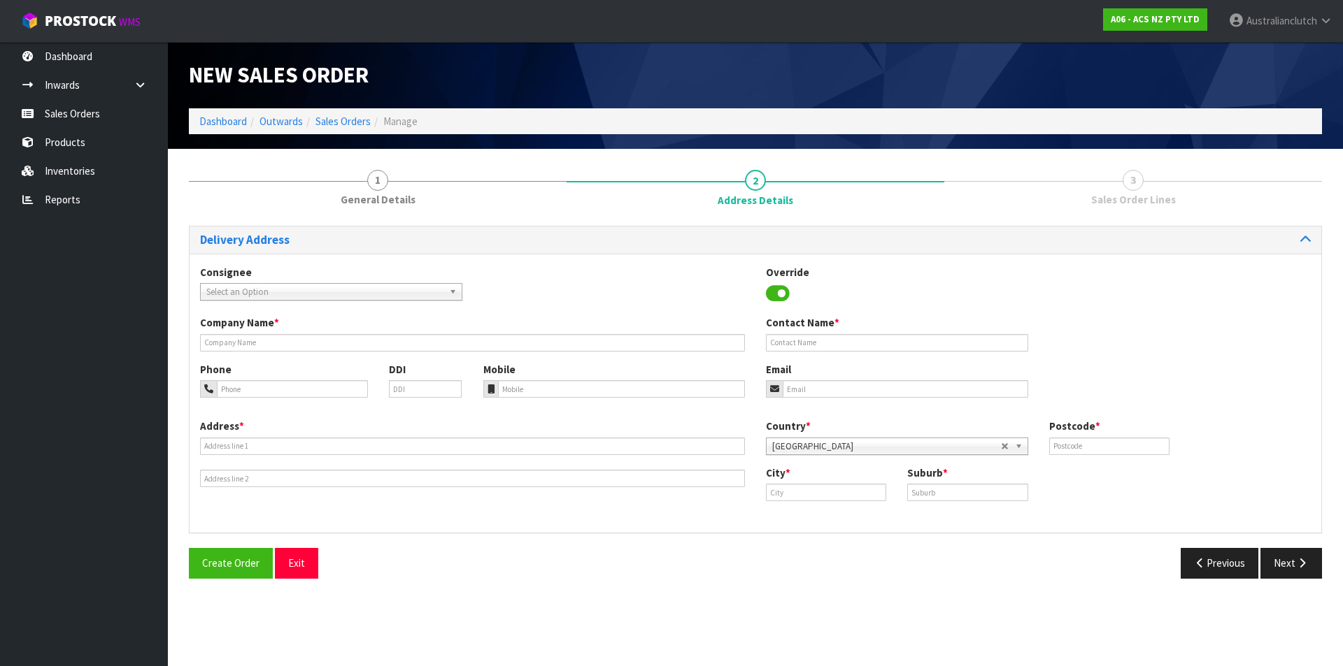
click at [442, 288] on span "Select an Option" at bounding box center [324, 292] width 237 height 17
type input "7006"
click at [446, 326] on li "7006 - SCA ROTORUA" at bounding box center [330, 331] width 255 height 17
type input "SCA ROTORUA"
type input "07 3485275"
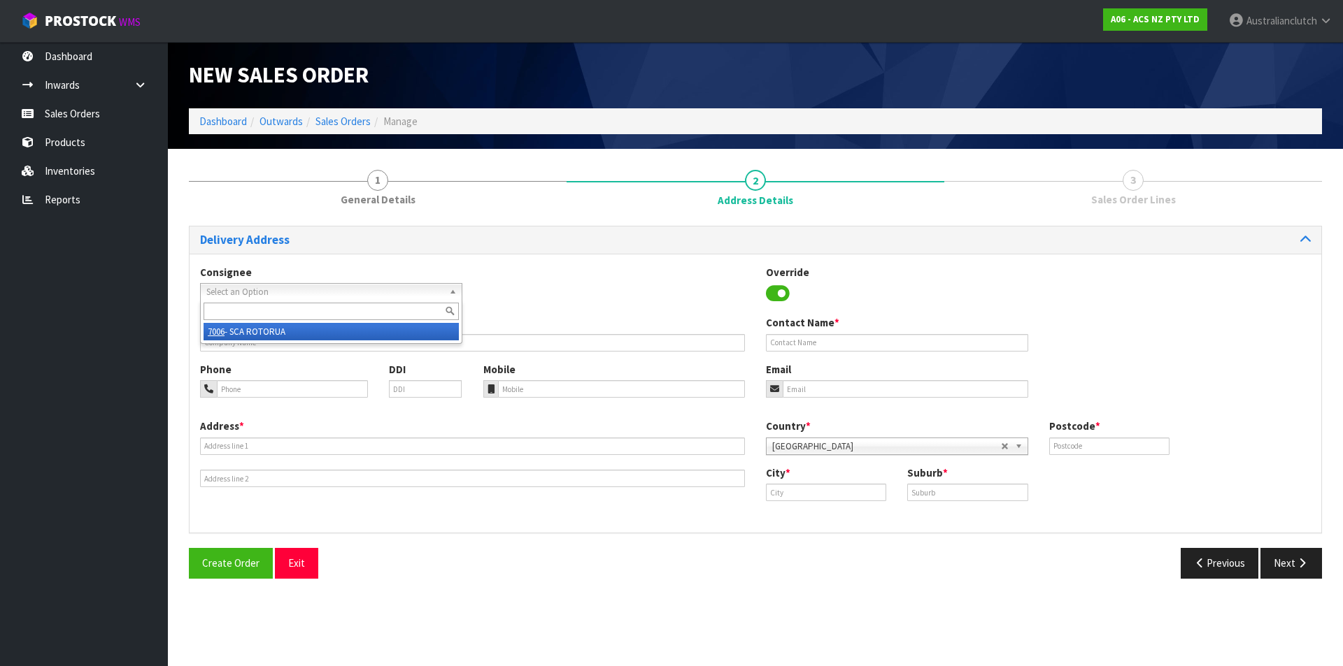
type input "[EMAIL_ADDRESS][DOMAIN_NAME]"
type input "[STREET_ADDRESS]"
type input "3015"
type input "Rotorua"
type input "HILLCREST"
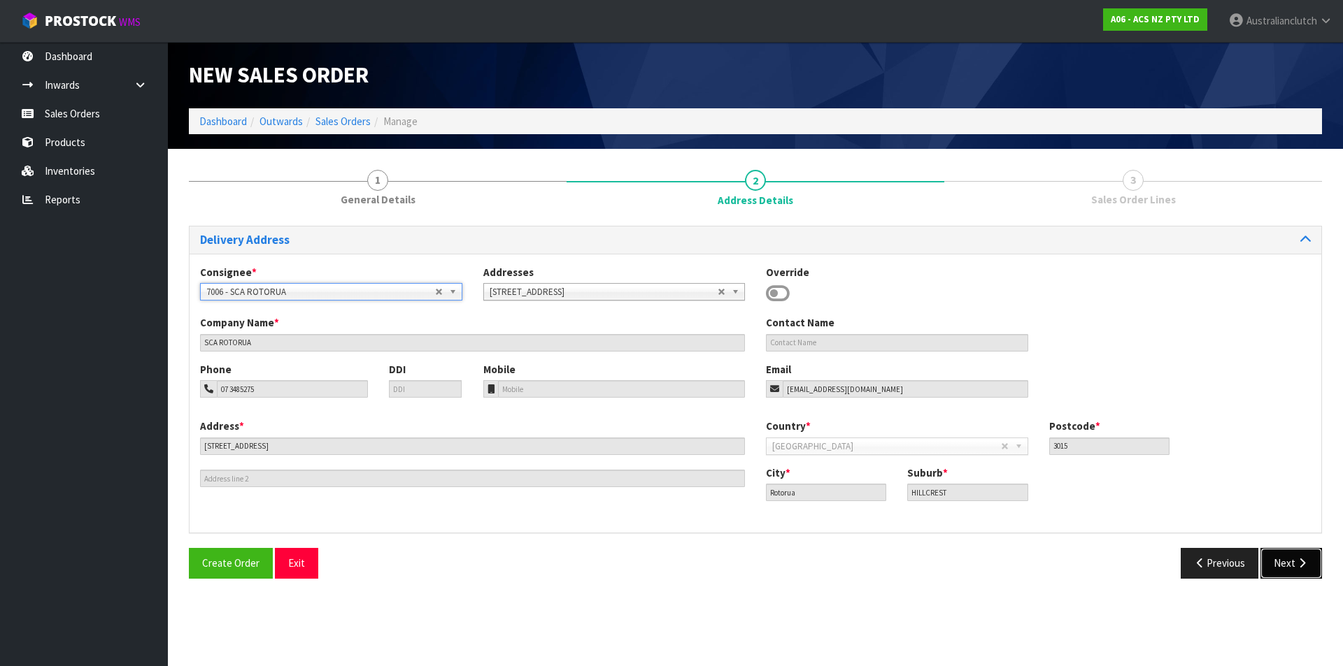
click at [1266, 554] on button "Next" at bounding box center [1291, 563] width 62 height 30
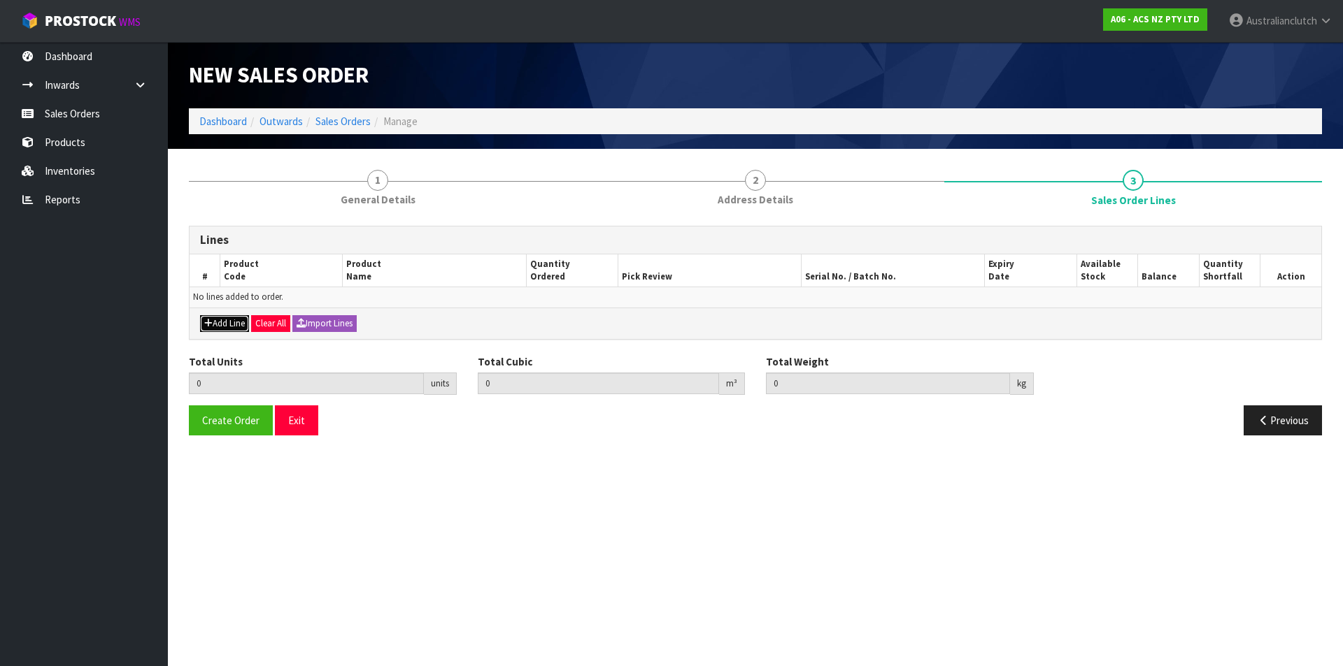
click at [224, 316] on button "Add Line" at bounding box center [224, 323] width 49 height 17
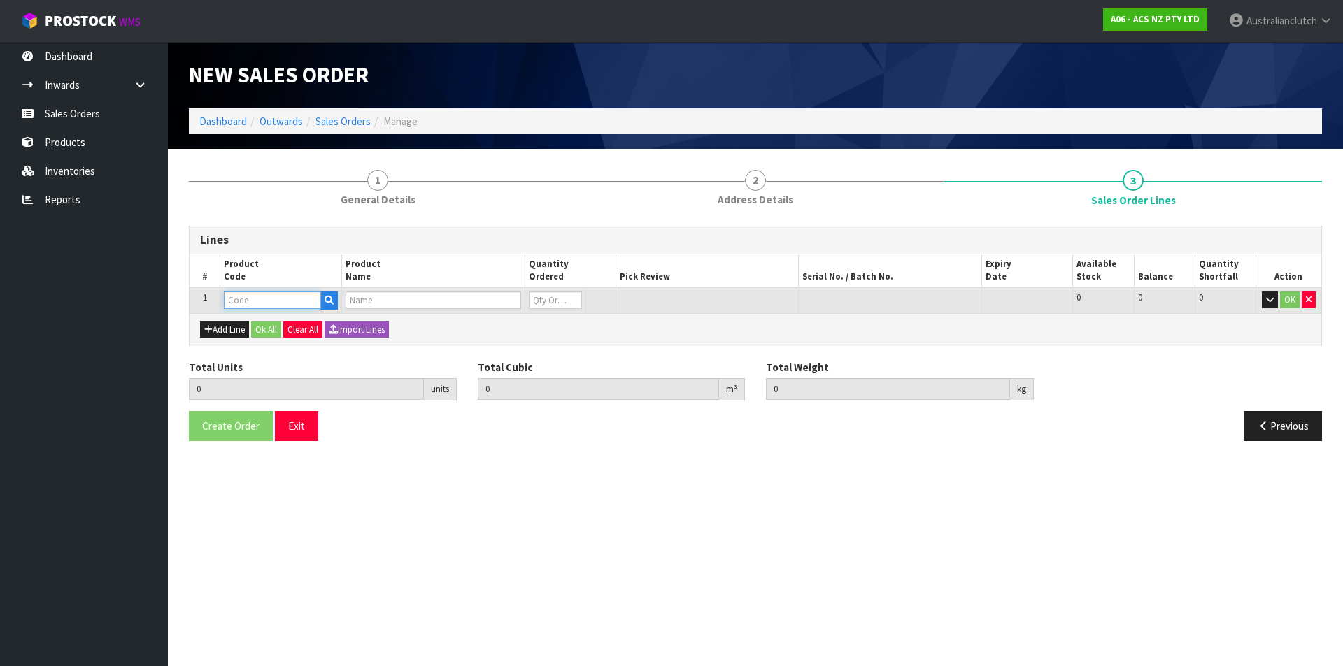
click at [241, 299] on input "text" at bounding box center [272, 300] width 97 height 17
type input "SCFD028"
type input "0.000000"
type input "0.000"
type input "CLUTCH S/CYL FORD 19.05MM (3/4")"
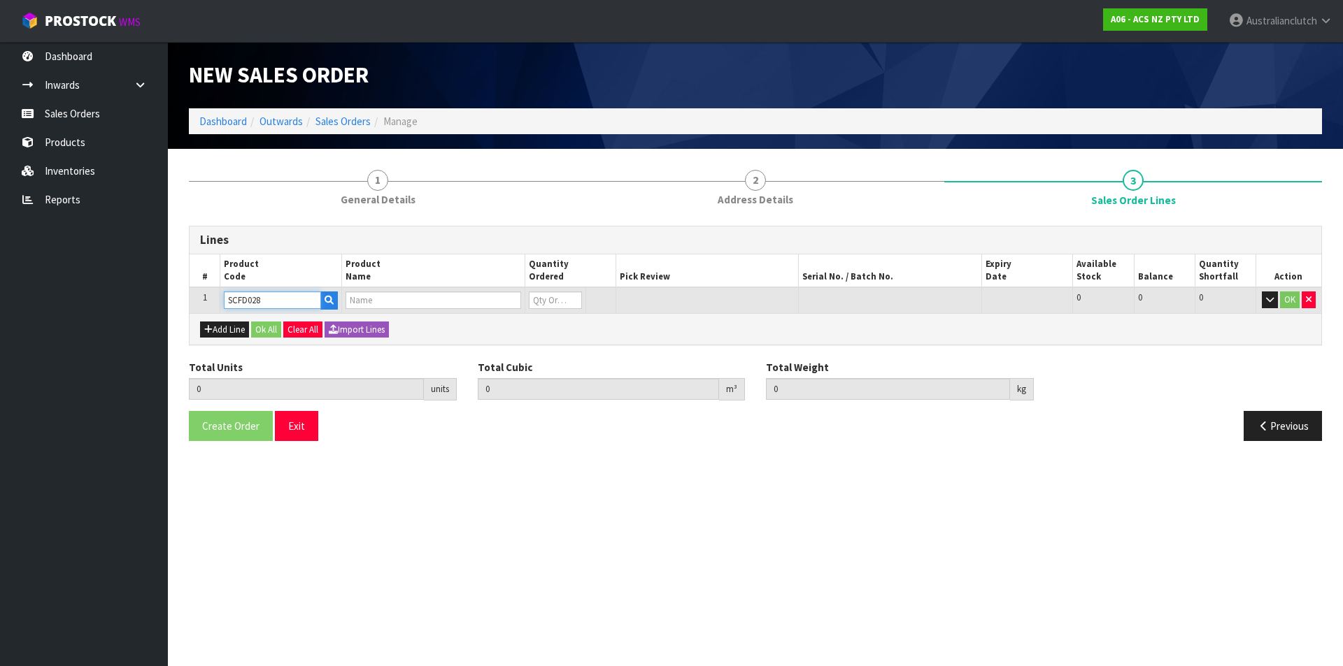
type input "0"
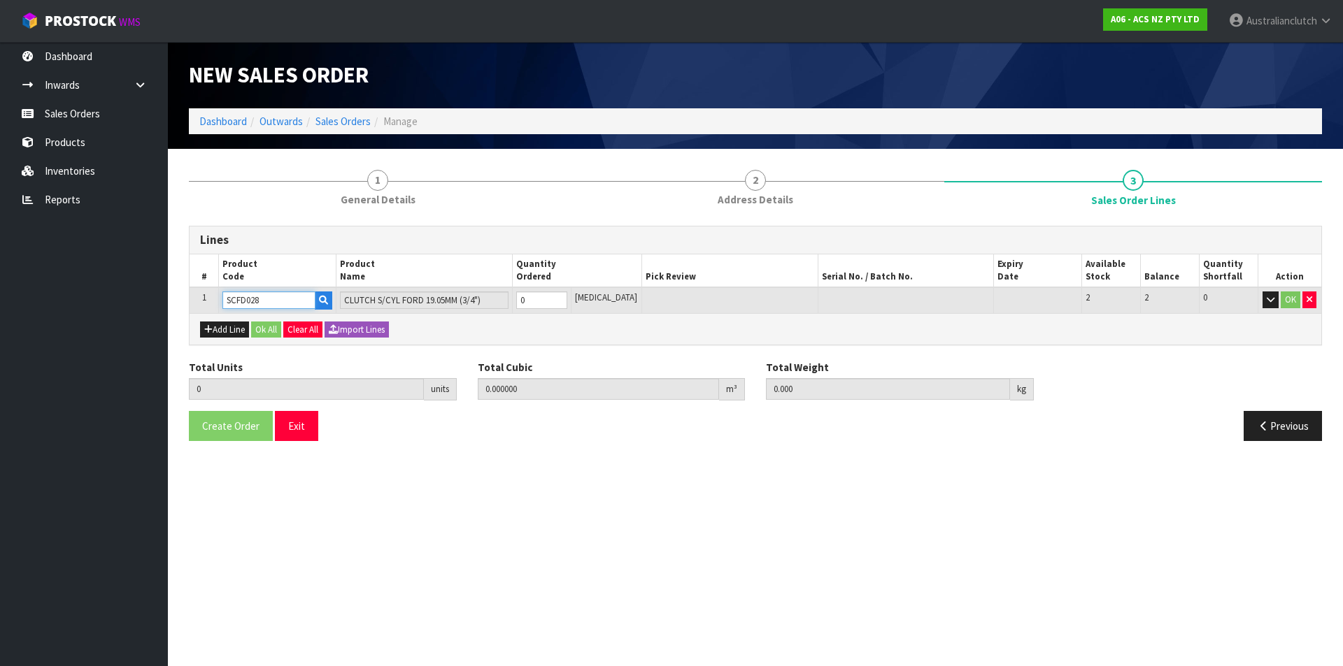
type input "SCFD028"
type input "1"
type input "0.002981"
type input "0.4"
type input "1"
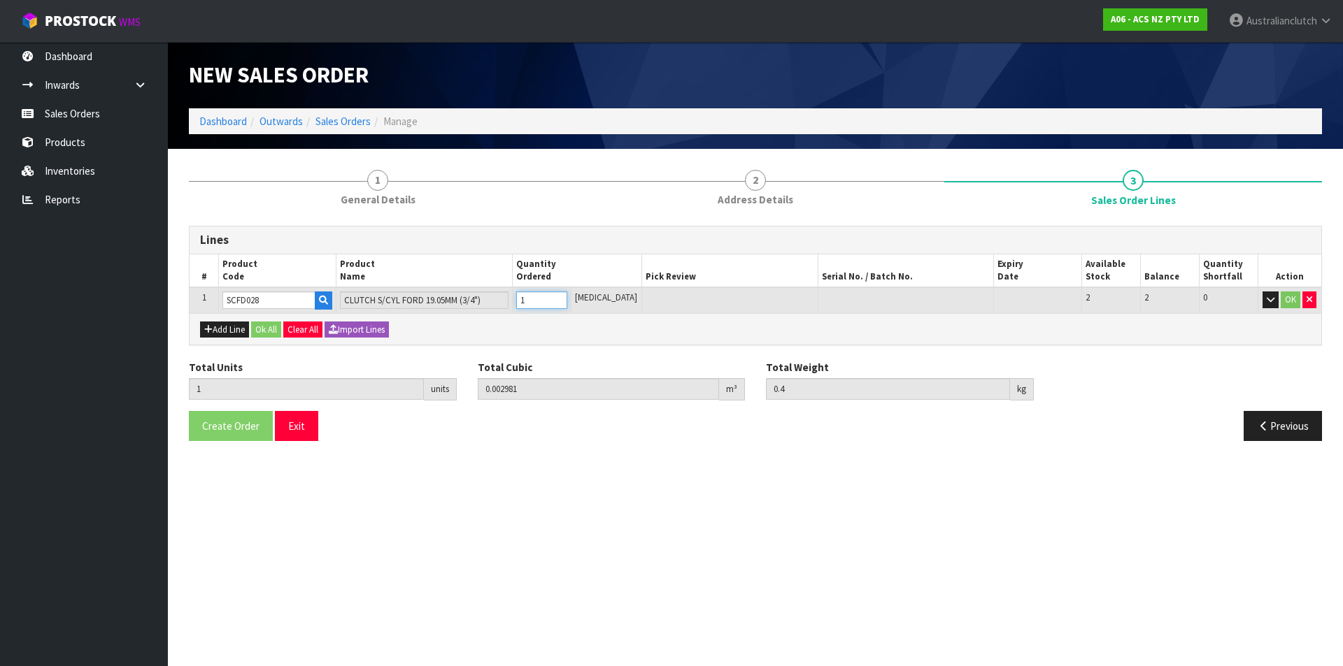
click at [567, 298] on input "1" at bounding box center [541, 300] width 51 height 17
click at [1287, 302] on button "OK" at bounding box center [1290, 300] width 20 height 17
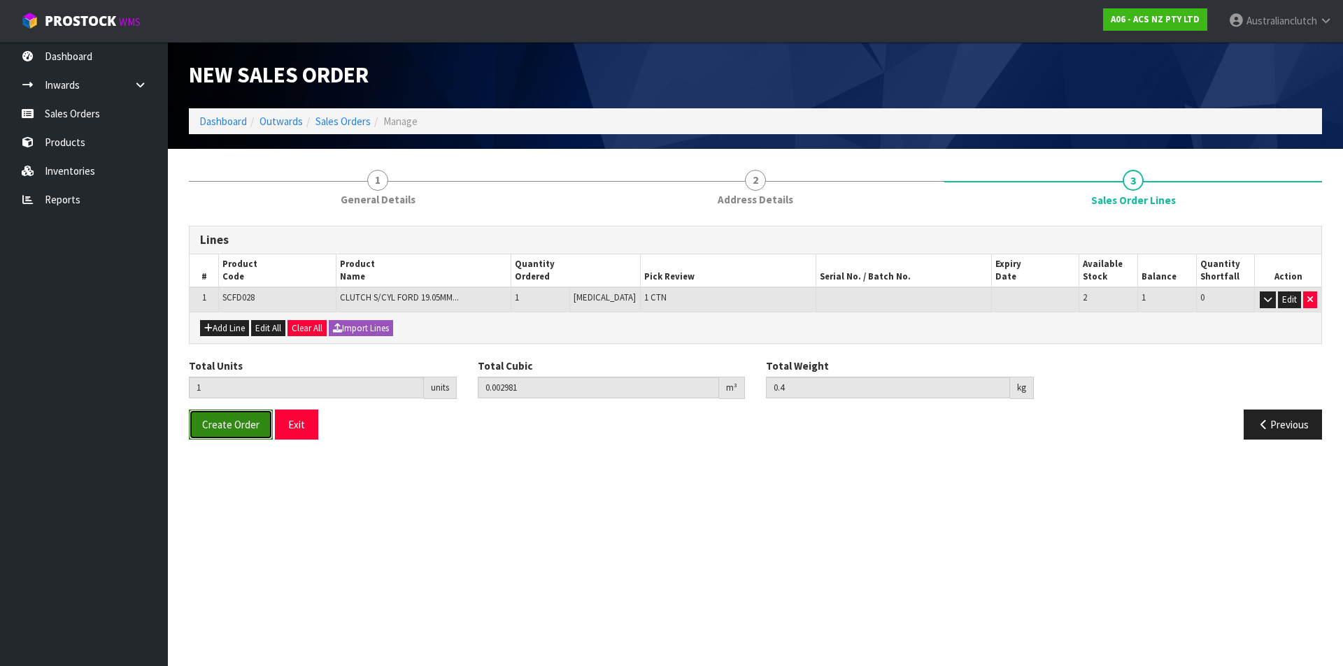
click at [197, 426] on button "Create Order" at bounding box center [231, 425] width 84 height 30
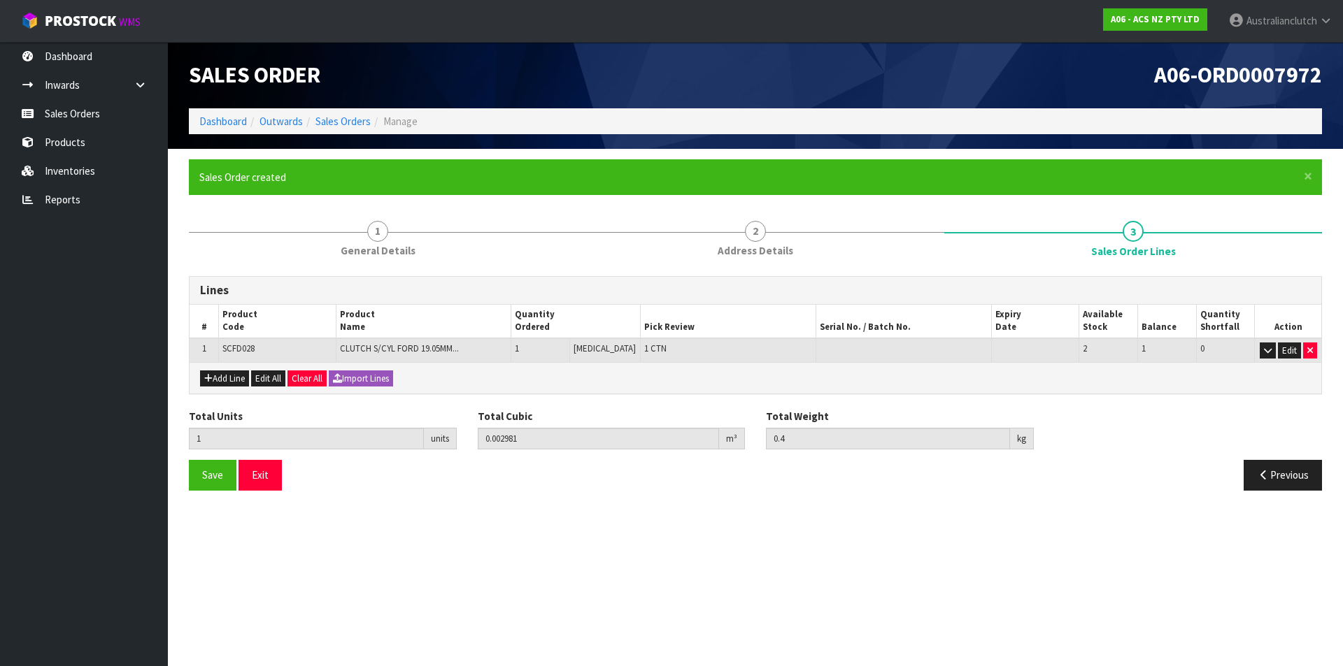
drag, startPoint x: 212, startPoint y: 128, endPoint x: 196, endPoint y: 124, distance: 16.6
click at [213, 128] on li "Dashboard" at bounding box center [223, 121] width 48 height 15
click at [92, 122] on link "Sales Orders" at bounding box center [84, 113] width 168 height 29
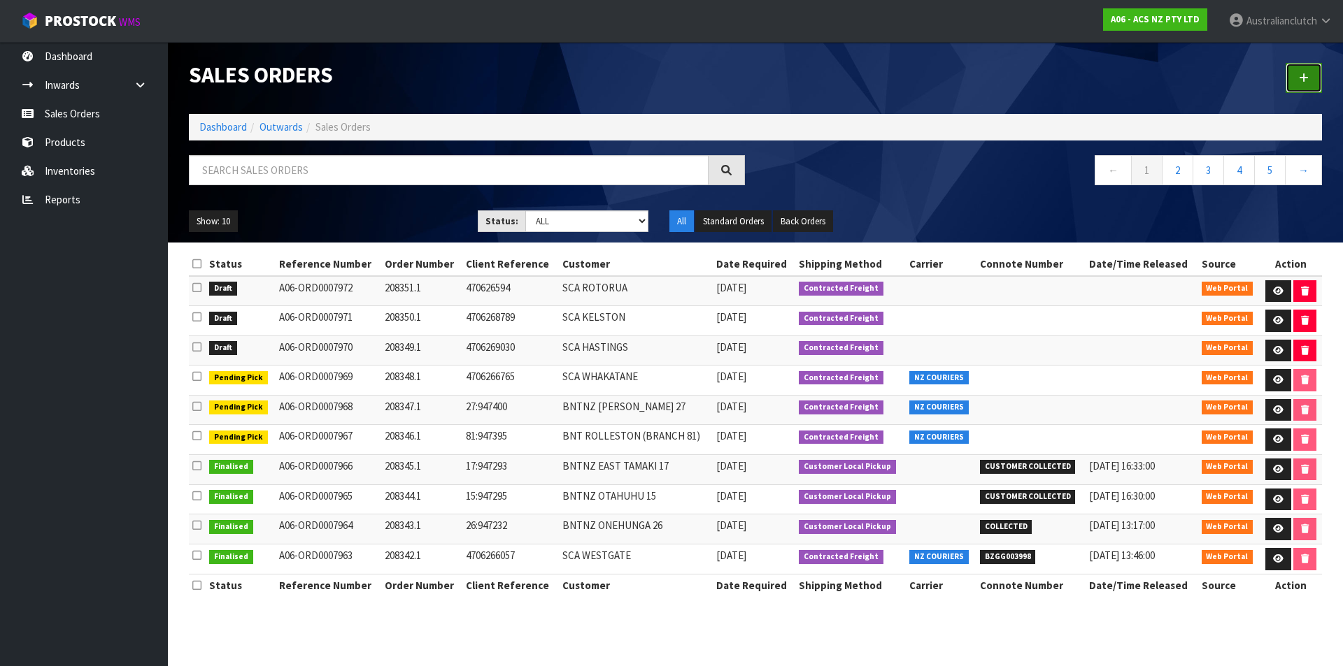
click at [1320, 64] on link at bounding box center [1303, 78] width 36 height 30
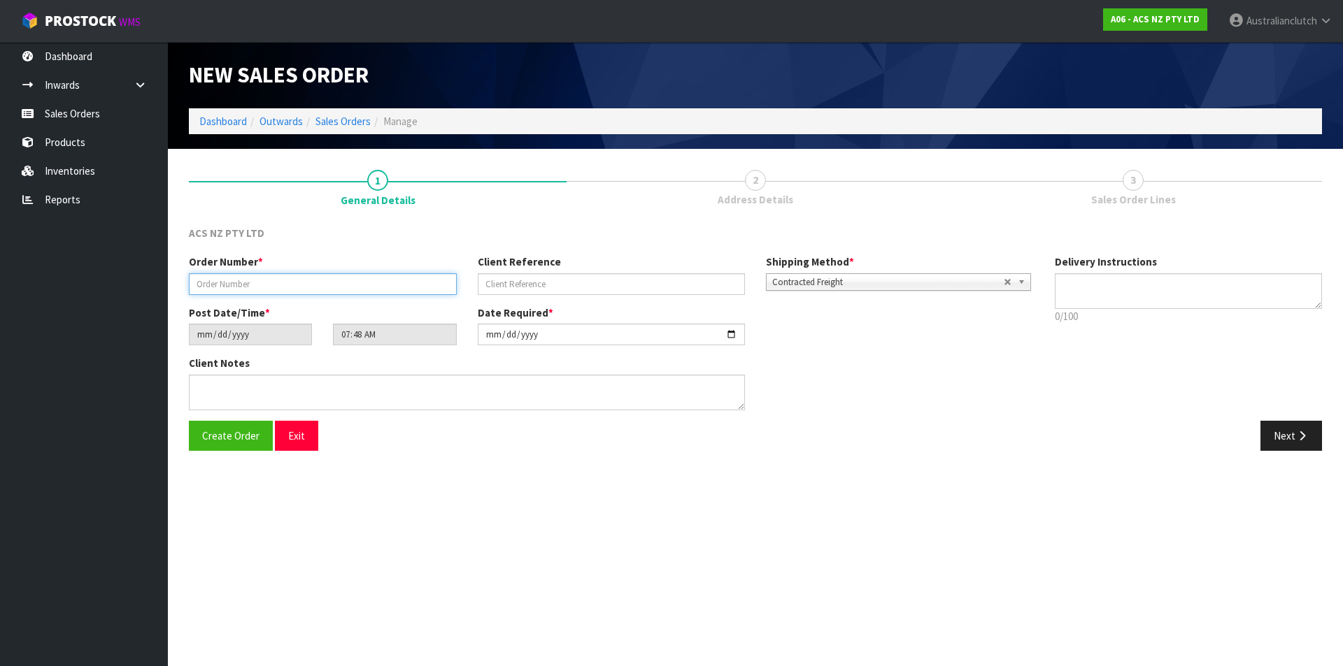
click at [331, 282] on input "text" at bounding box center [323, 284] width 268 height 22
type input "208352.1"
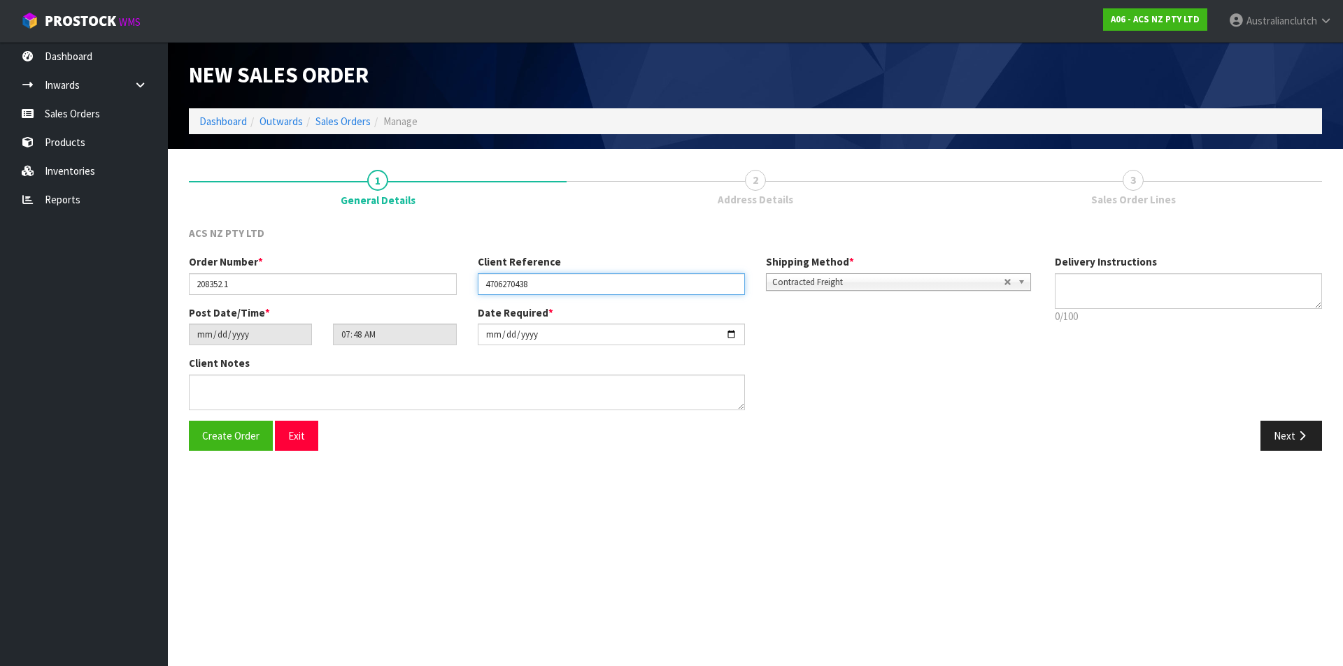
type input "4706270438"
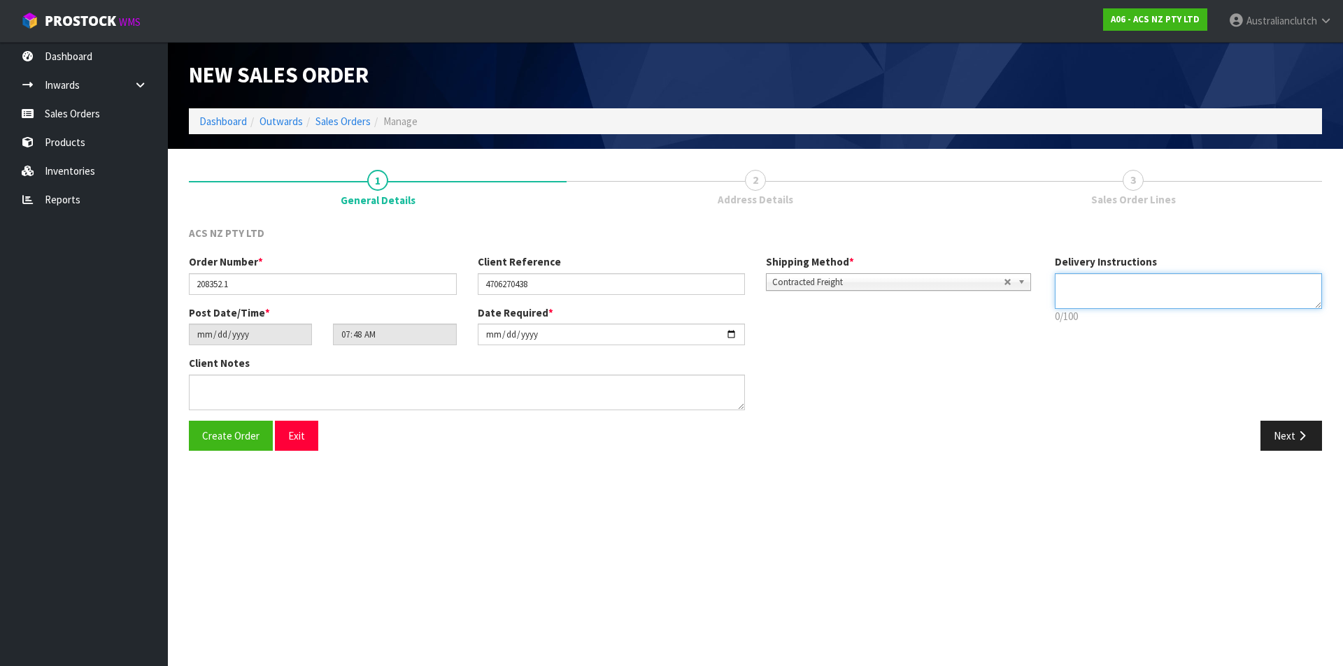
click at [1172, 296] on textarea at bounding box center [1188, 291] width 268 height 36
type textarea "NZC PLEASE"
click at [1300, 433] on icon "button" at bounding box center [1301, 436] width 13 height 10
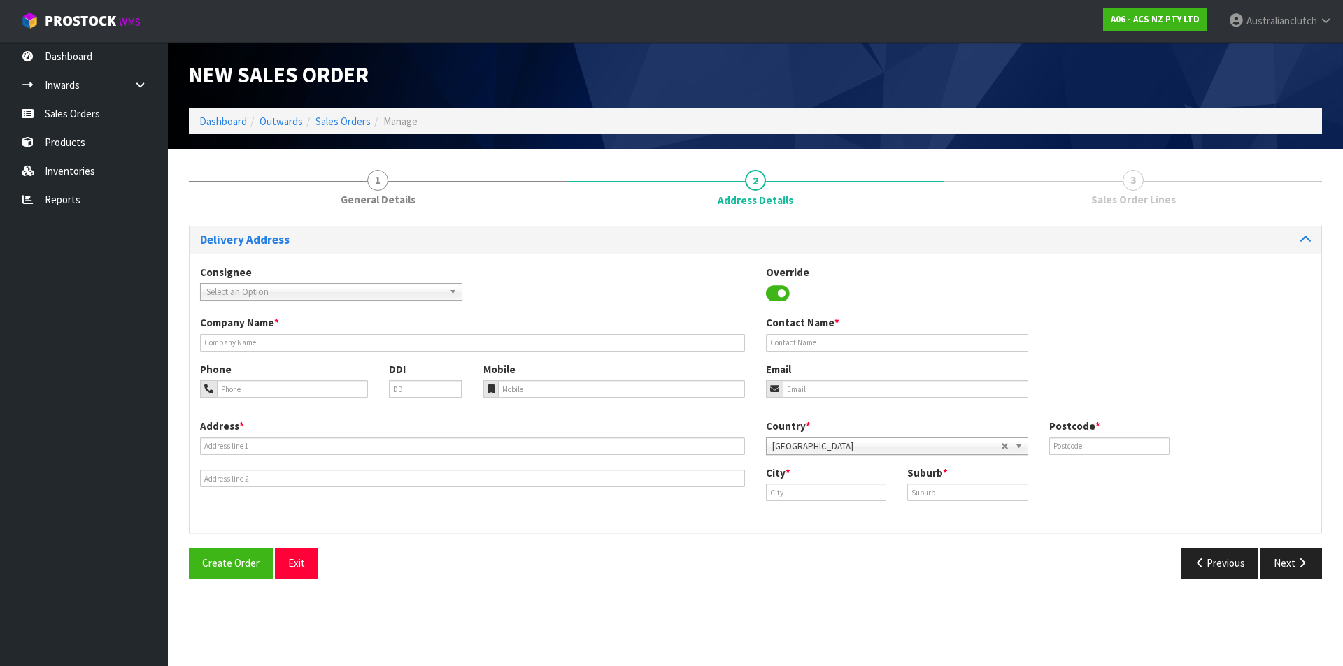
click at [229, 292] on span "Select an Option" at bounding box center [324, 292] width 237 height 17
type input "7"
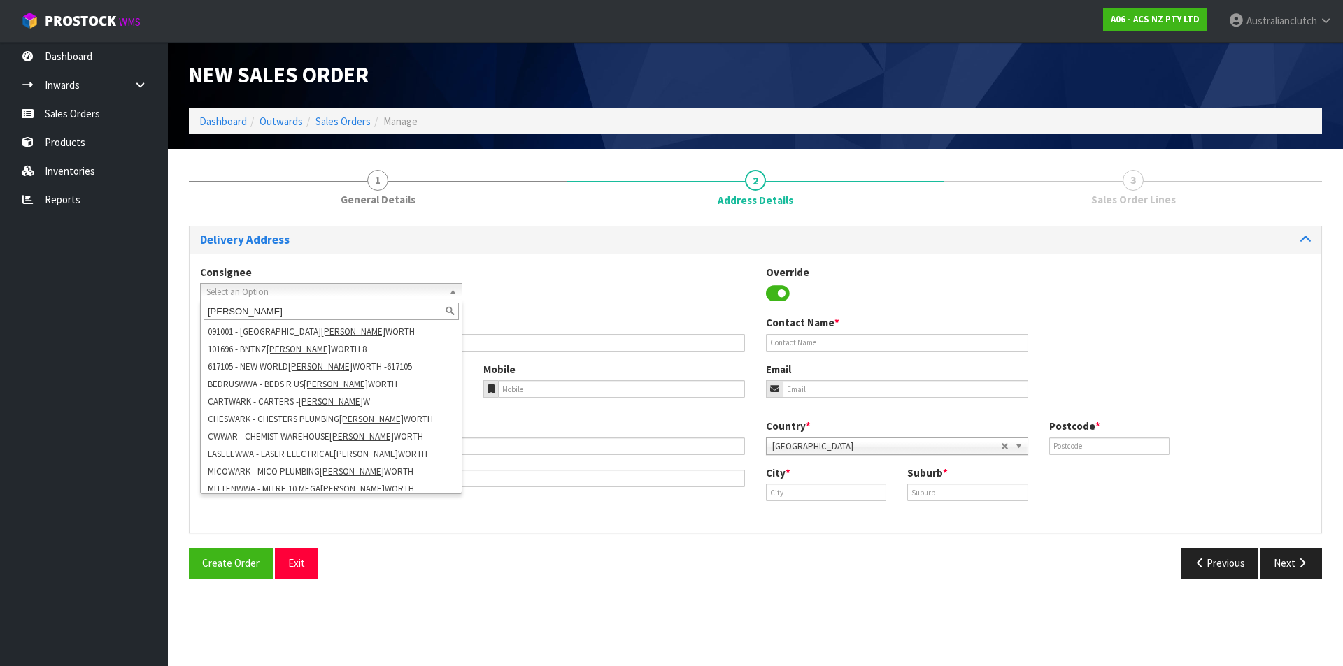
type input "[PERSON_NAME]"
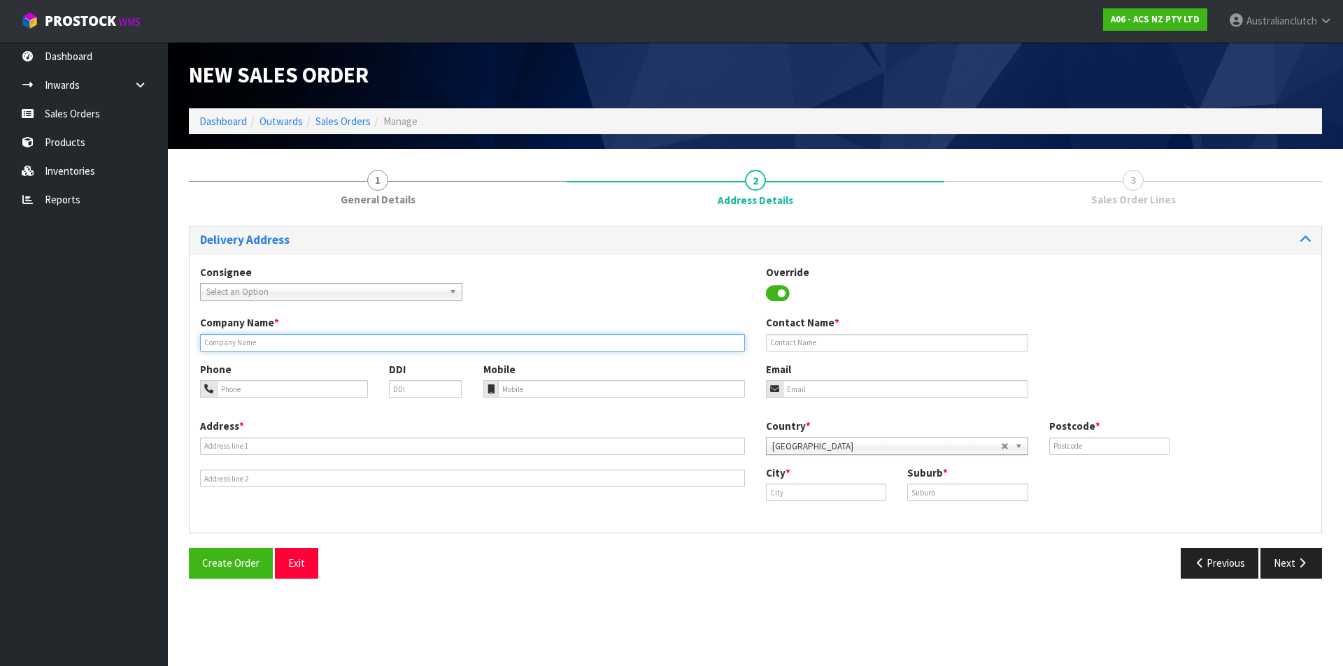
drag, startPoint x: 507, startPoint y: 344, endPoint x: 513, endPoint y: 354, distance: 11.3
click at [507, 344] on input "text" at bounding box center [472, 342] width 545 height 17
paste input "SCA WARKWORTH"
type input "SCA WARKWORTH"
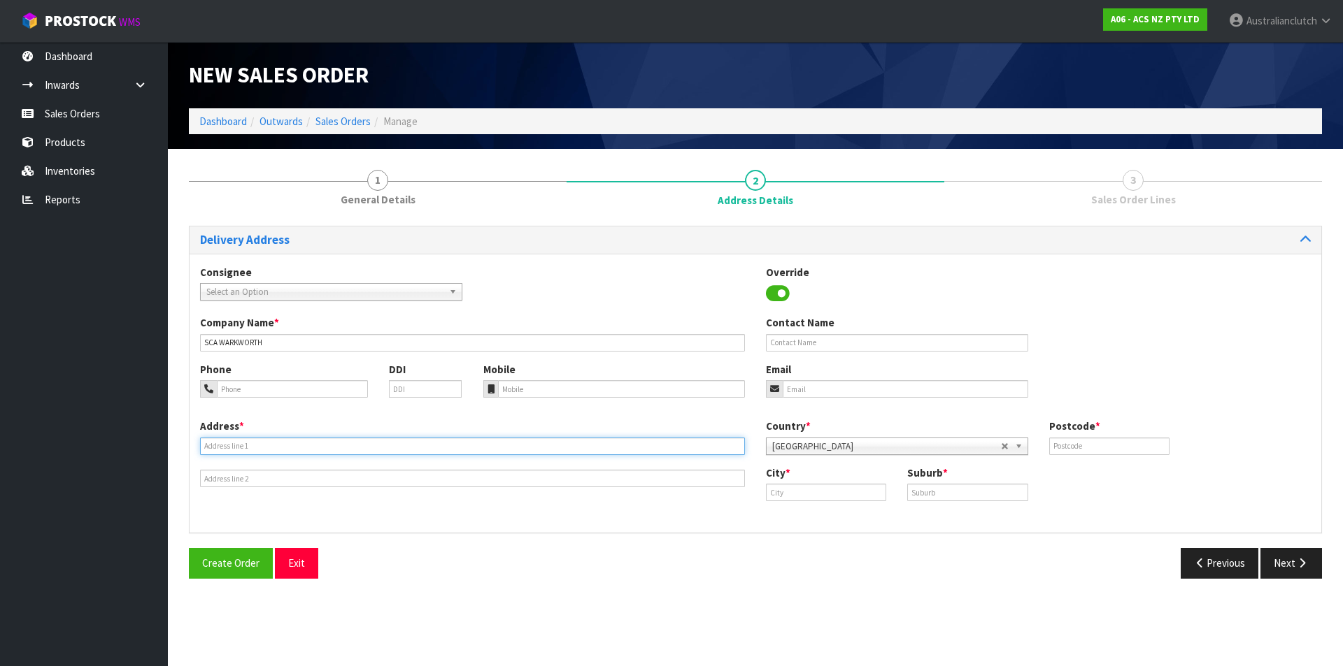
click at [688, 452] on input "text" at bounding box center [472, 446] width 545 height 17
paste input "[STREET_ADDRESS]"
type input "[STREET_ADDRESS]"
click at [1157, 438] on input "text" at bounding box center [1109, 446] width 120 height 17
type input "0910"
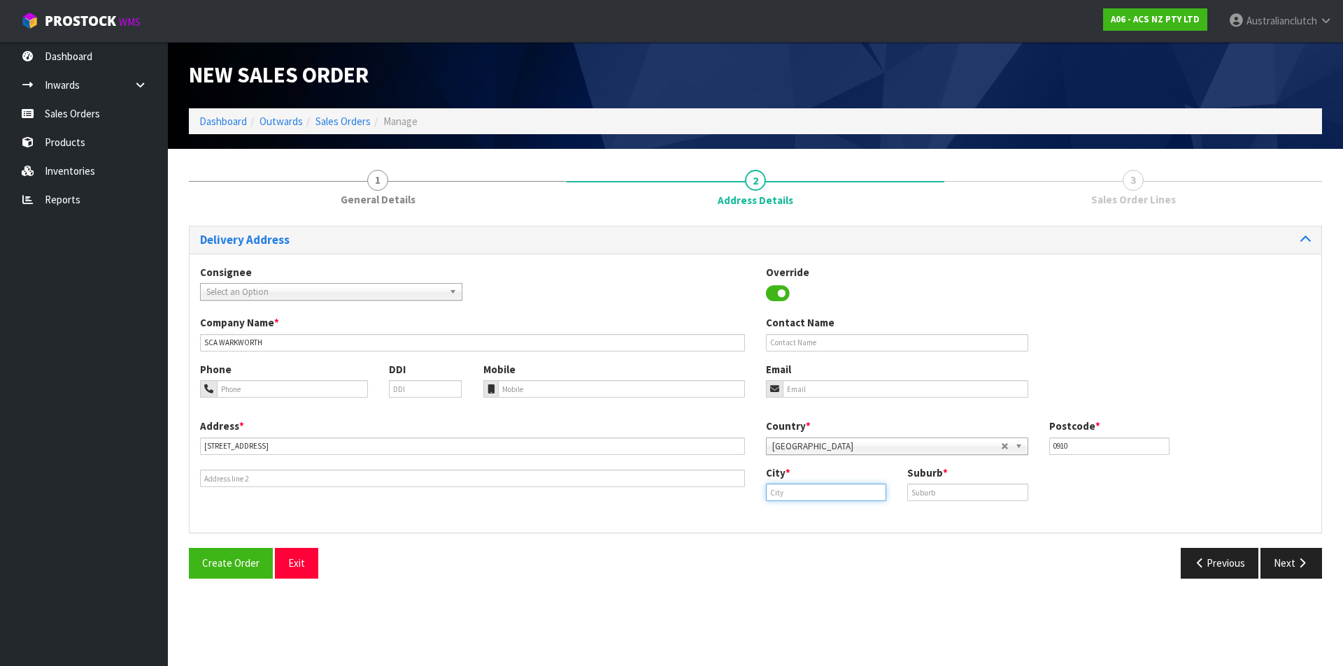
click at [801, 491] on input "text" at bounding box center [826, 492] width 120 height 17
click at [189, 548] on button "Create Order" at bounding box center [231, 563] width 84 height 30
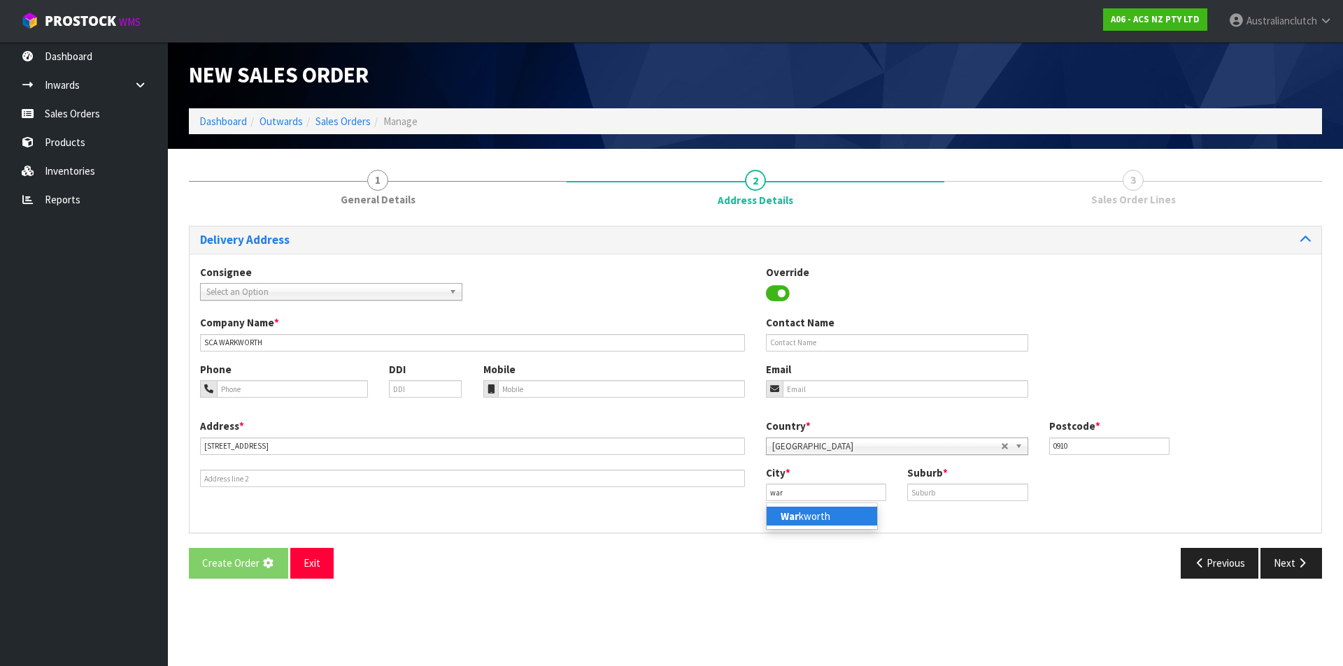
click at [828, 508] on link "War kworth" at bounding box center [821, 516] width 110 height 19
type input "Warkworth"
drag, startPoint x: 919, startPoint y: 491, endPoint x: 910, endPoint y: 503, distance: 15.1
click at [919, 492] on input "text" at bounding box center [967, 492] width 120 height 17
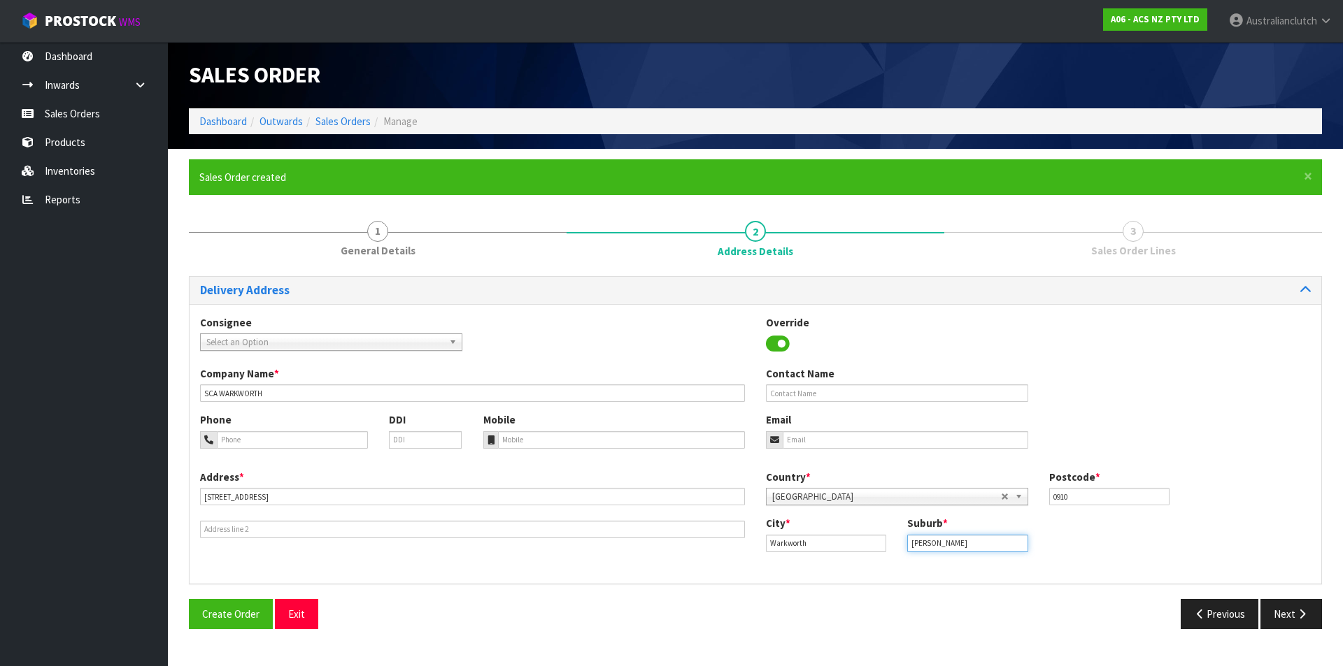
type input "[PERSON_NAME]"
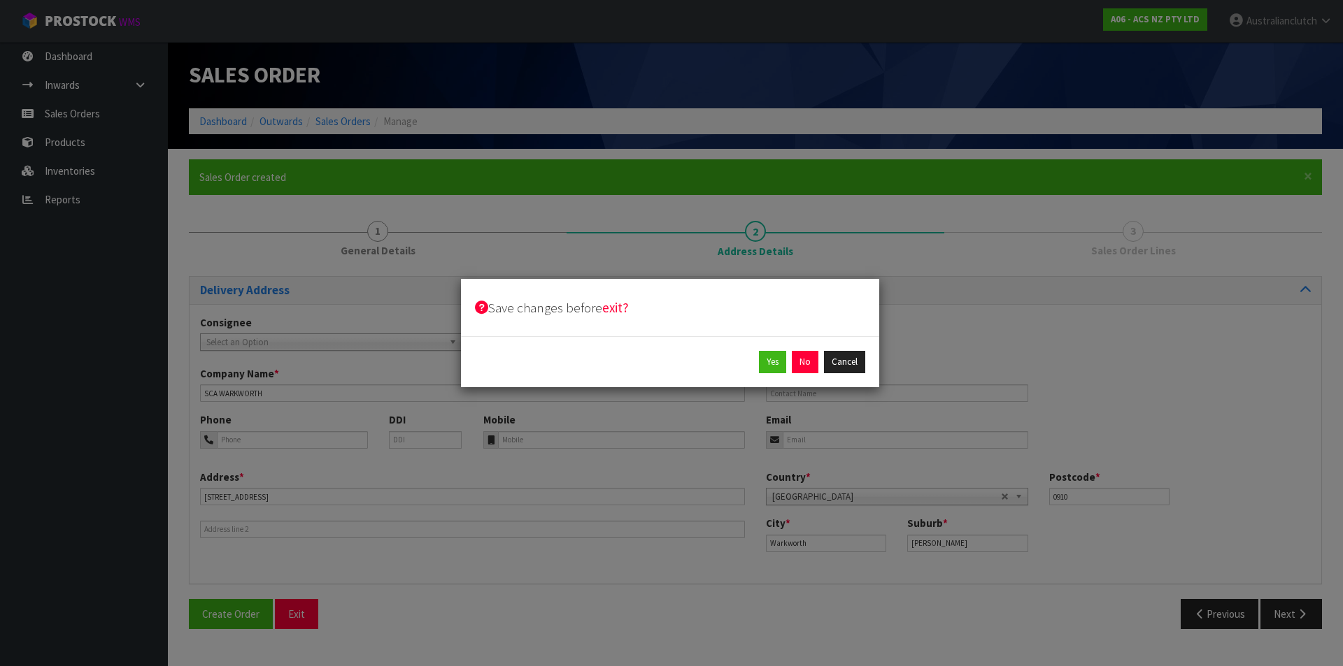
type input "warc"
click at [862, 361] on button "Cancel" at bounding box center [844, 362] width 41 height 22
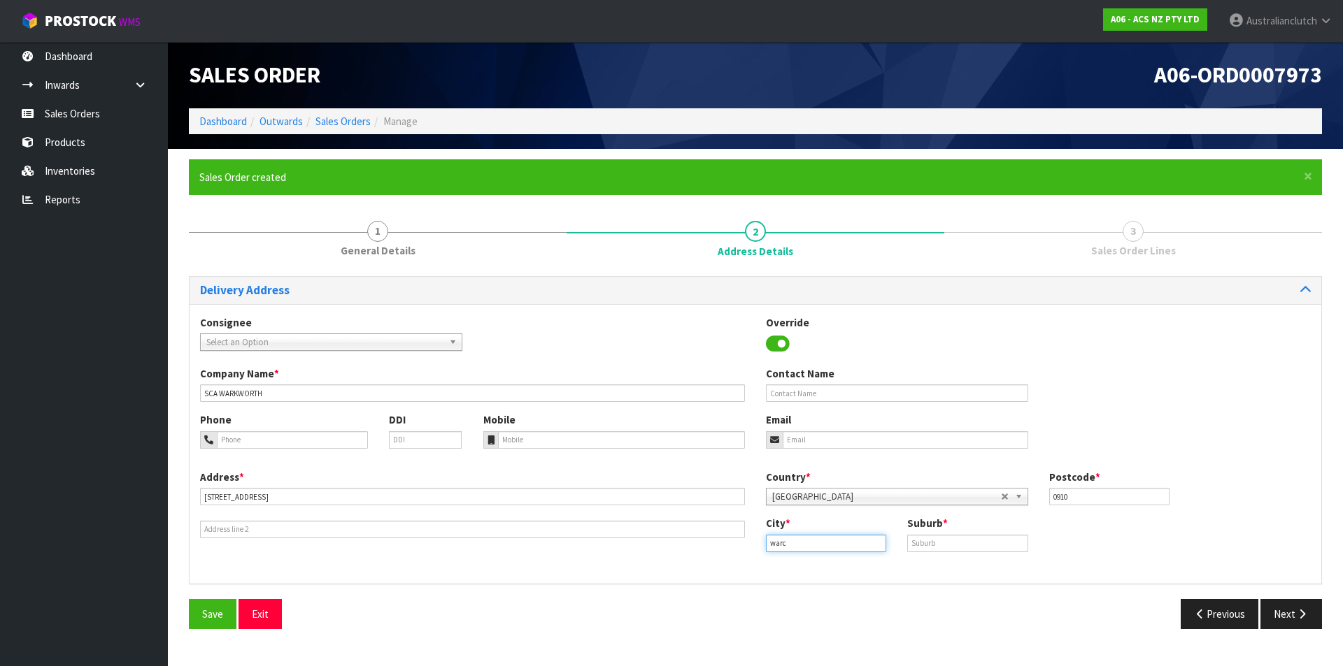
click at [850, 545] on input "warc" at bounding box center [826, 543] width 120 height 17
click at [823, 562] on link "War kworth" at bounding box center [821, 567] width 110 height 19
type input "Warkworth"
click at [924, 542] on input "text" at bounding box center [967, 543] width 120 height 17
type input "WARKWORTH"
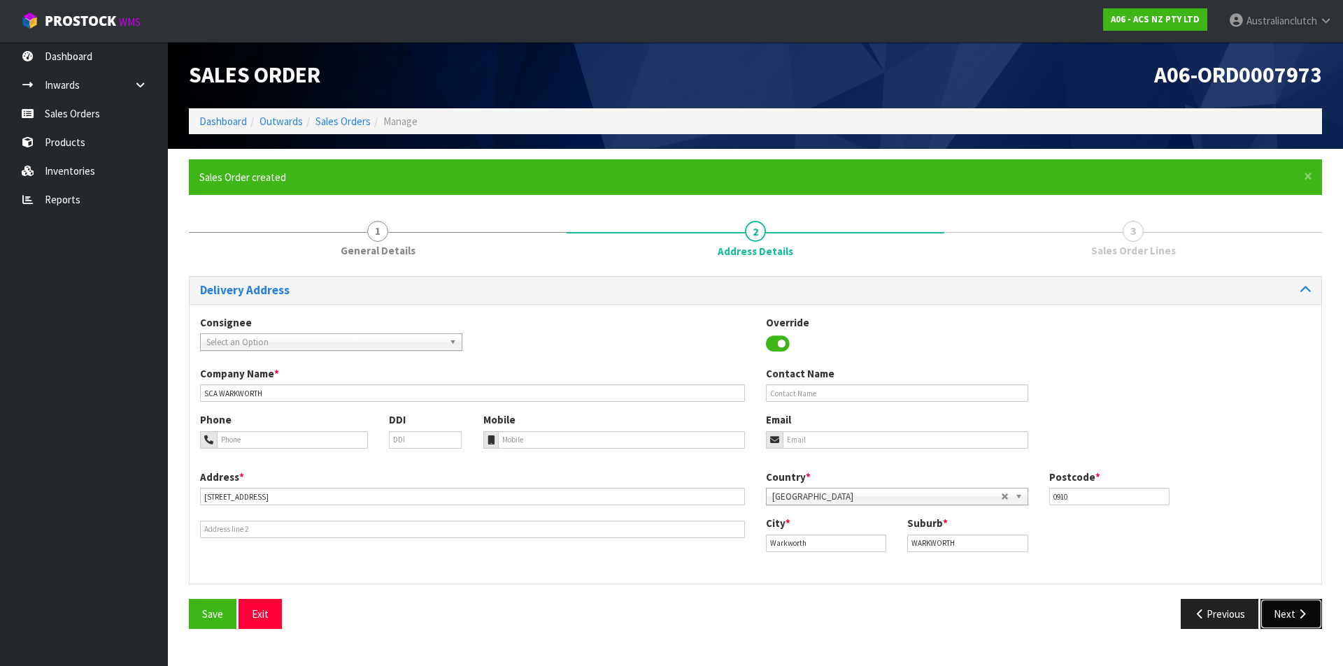
click at [1271, 624] on button "Next" at bounding box center [1291, 614] width 62 height 30
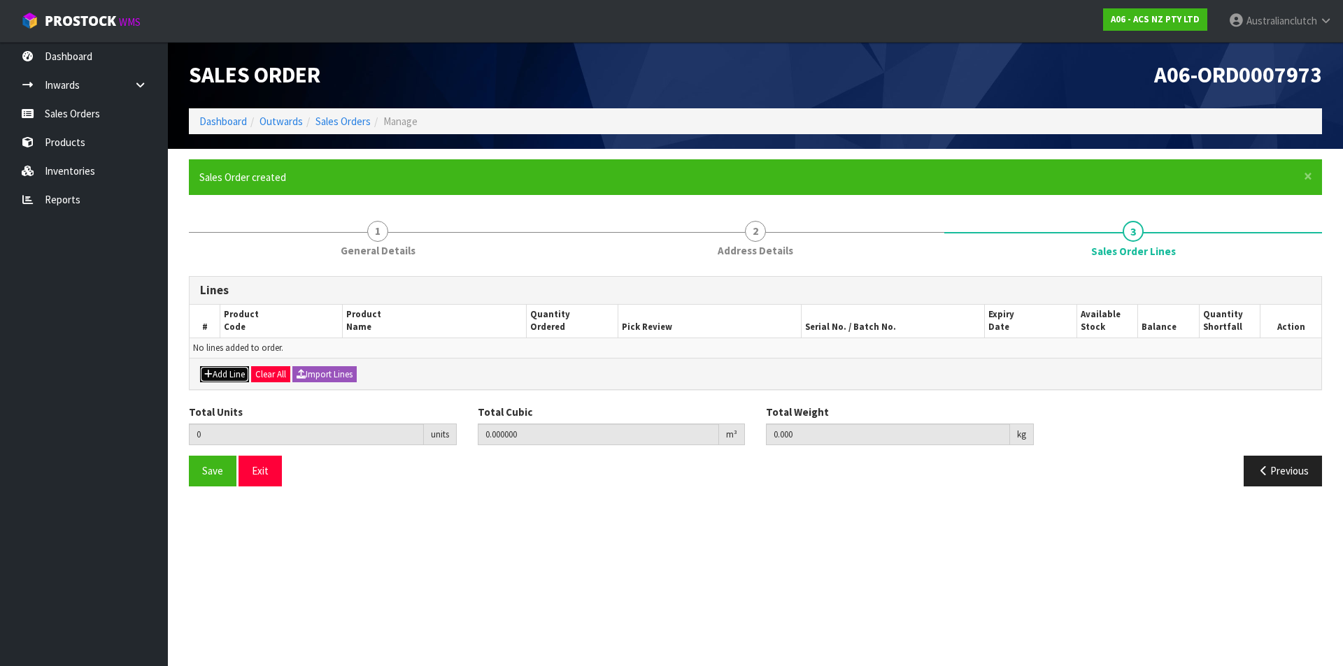
click at [243, 371] on button "Add Line" at bounding box center [224, 374] width 49 height 17
type input "0"
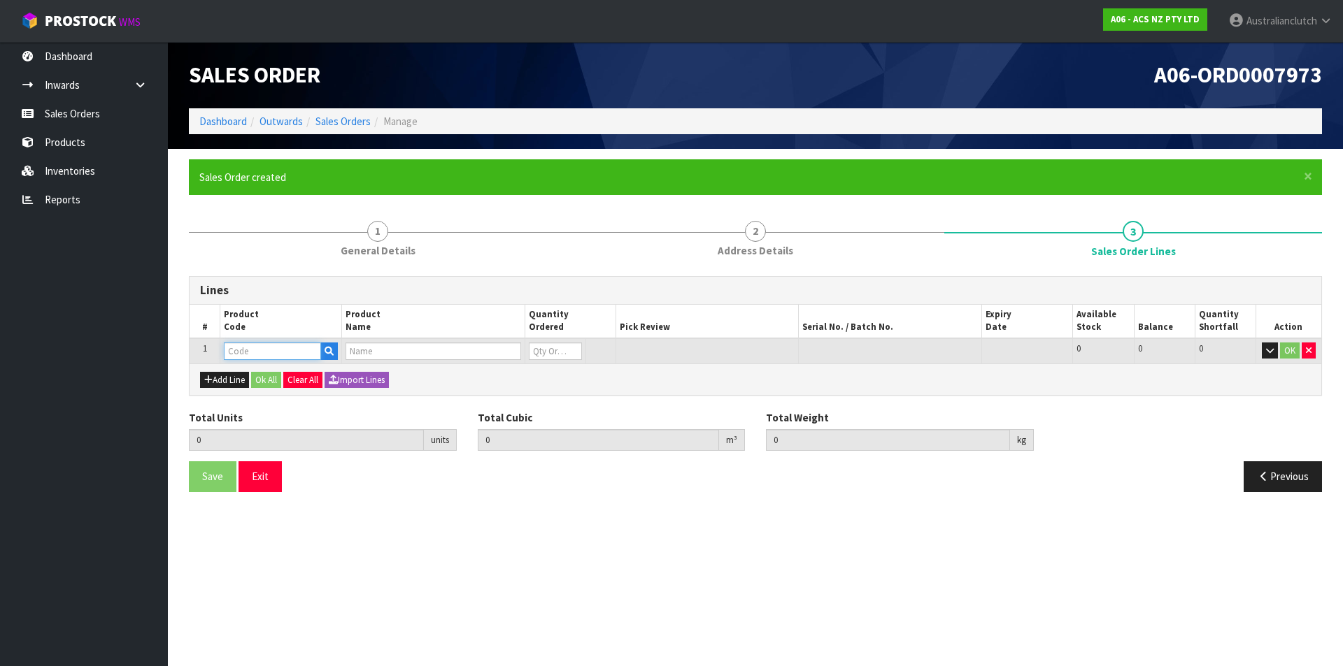
click at [252, 347] on input "text" at bounding box center [272, 351] width 97 height 17
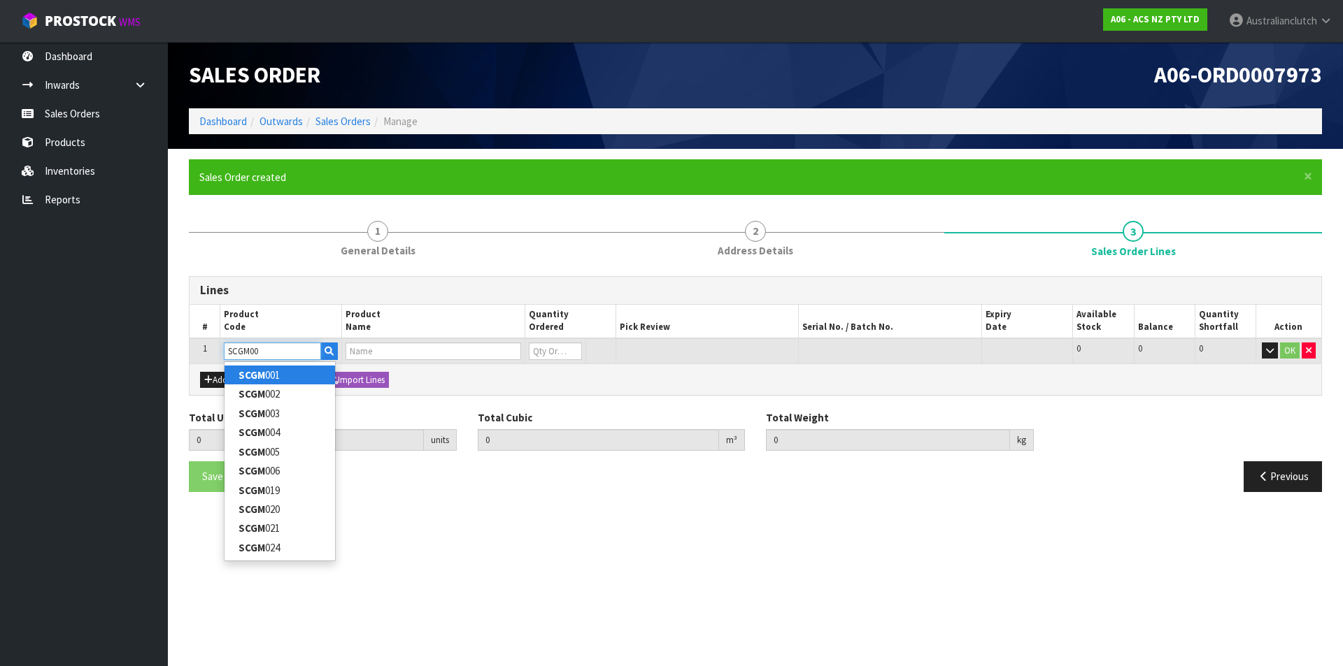
type input "SCGM003"
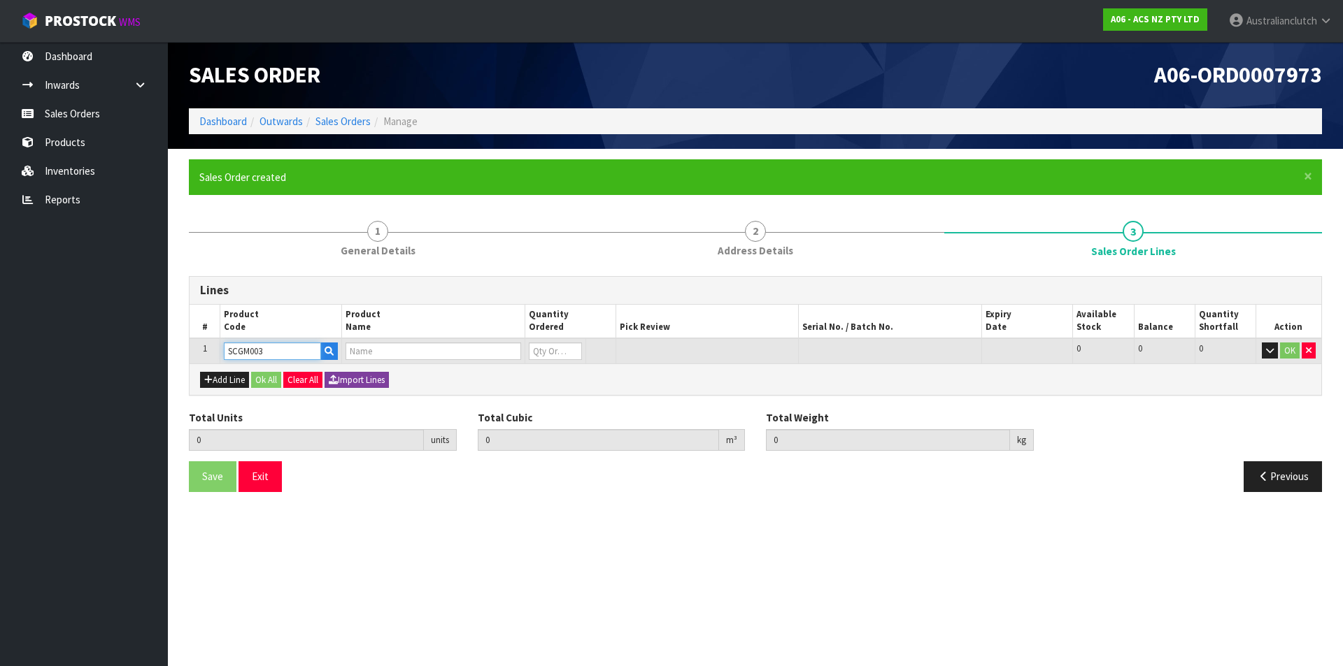
type input "0.000000"
type input "0.000"
type input "CLUTCH S/CYL HOLDEN"
type input "0"
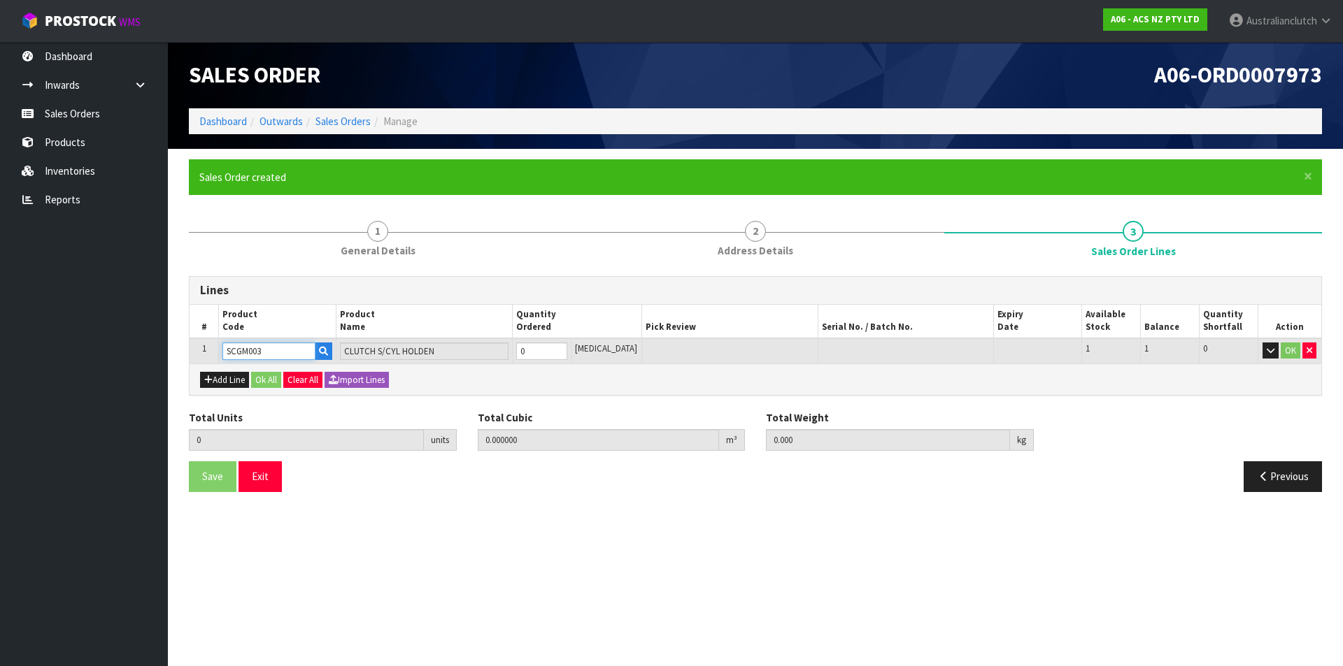
type input "SCGM003"
type input "1"
type input "0.00135"
type input "0.75"
type input "1"
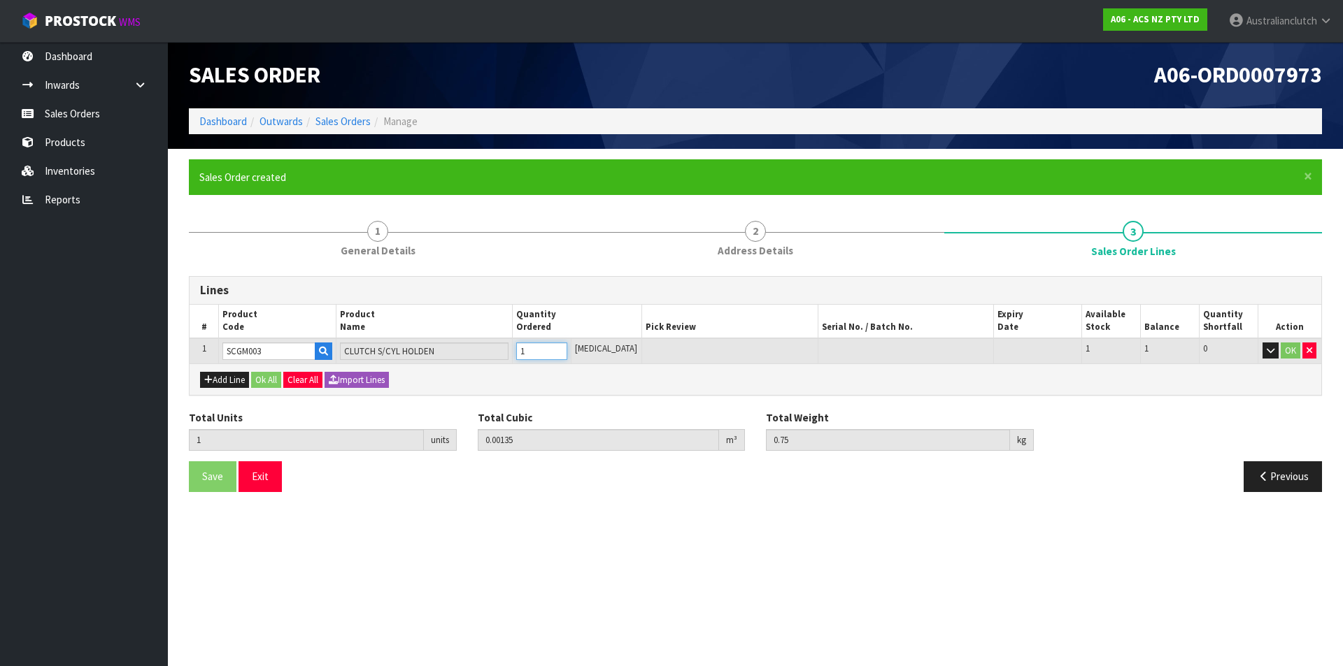
click at [567, 347] on input "1" at bounding box center [541, 351] width 51 height 17
click at [1296, 344] on button "OK" at bounding box center [1290, 351] width 20 height 17
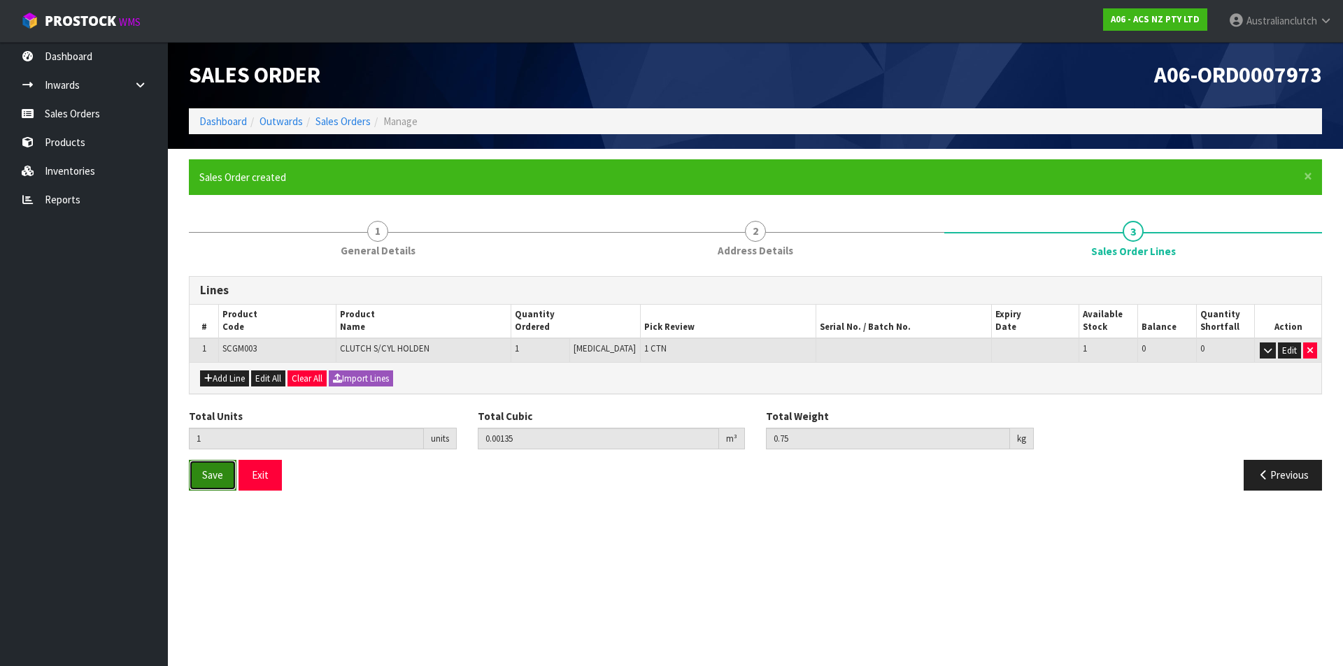
click at [208, 485] on button "Save" at bounding box center [213, 475] width 48 height 30
